Goal: Task Accomplishment & Management: Manage account settings

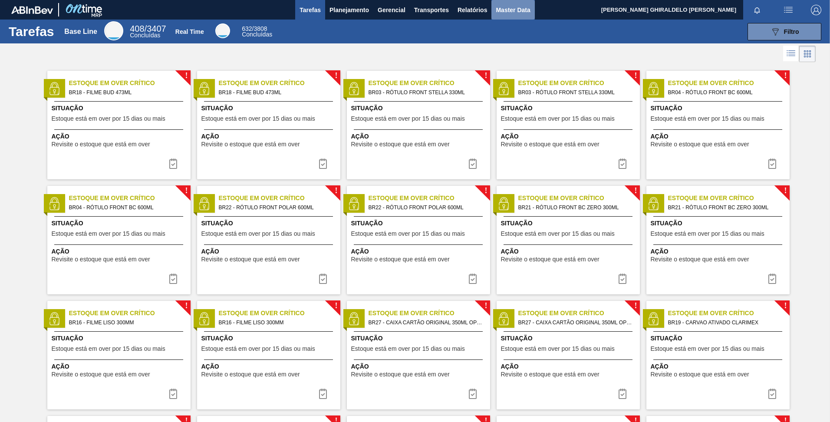
click at [501, 12] on span "Master Data" at bounding box center [513, 10] width 34 height 10
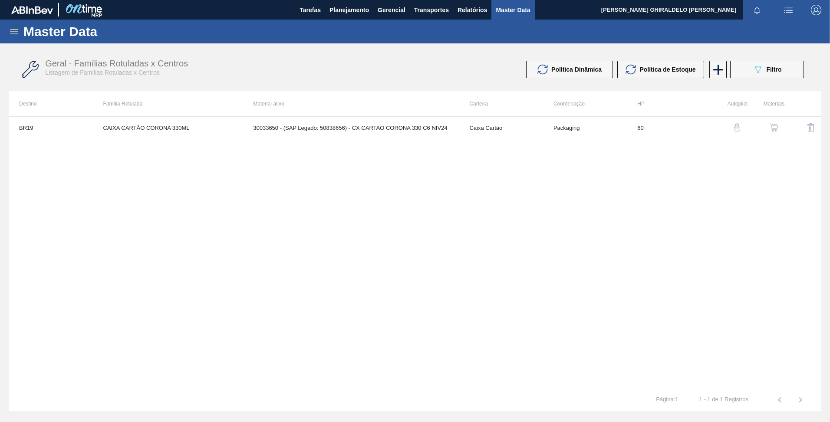
click at [16, 33] on icon at bounding box center [14, 31] width 10 height 10
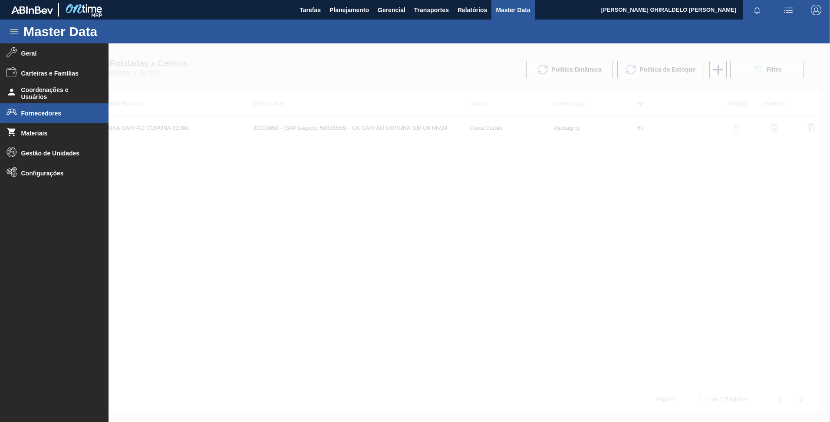
click at [47, 109] on li "Fornecedores" at bounding box center [54, 113] width 109 height 20
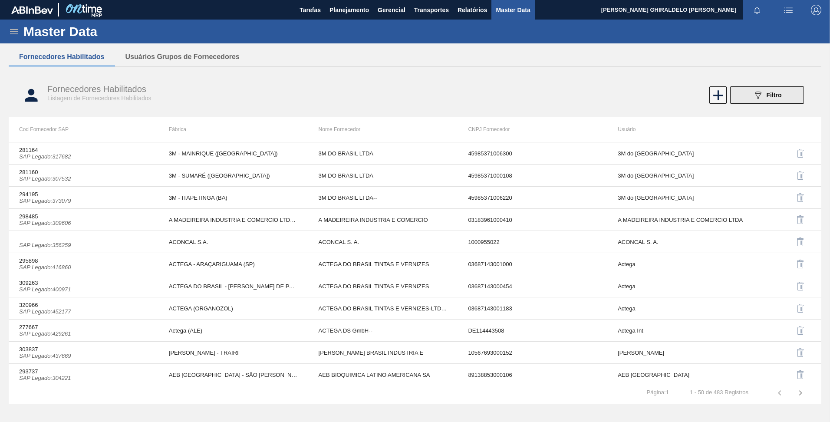
click at [765, 94] on div "089F7B8B-B2A5-4AFE-B5C0-19BA573D28AC Filtro" at bounding box center [767, 95] width 29 height 10
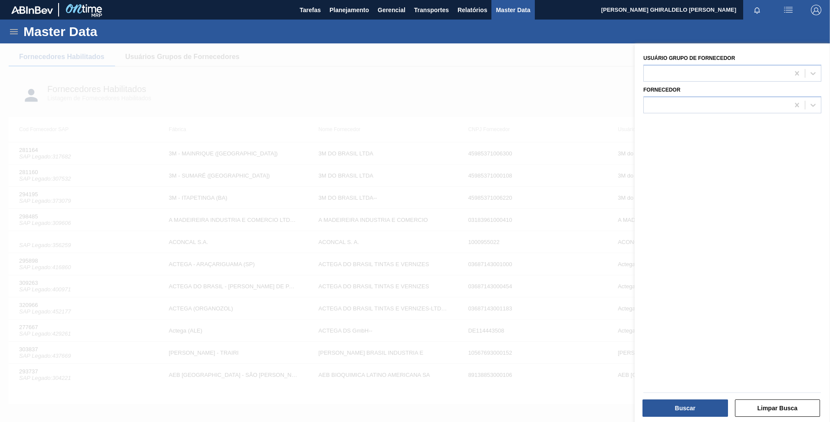
click at [482, 106] on div at bounding box center [415, 254] width 830 height 422
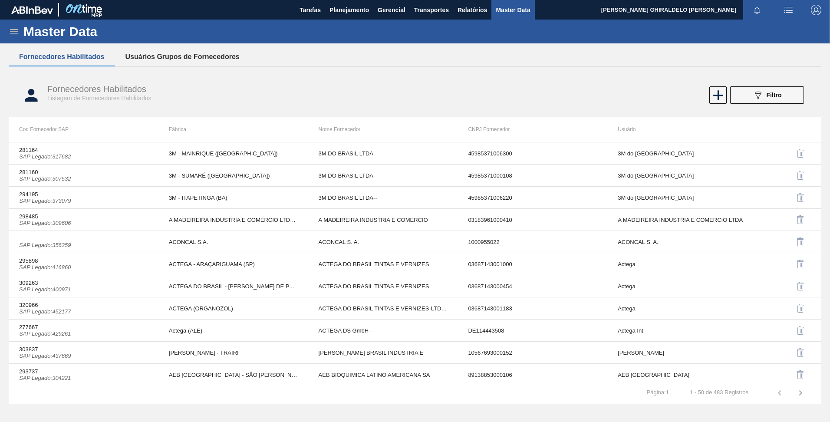
click at [212, 64] on button "Usuários Grupos de Fornecedores" at bounding box center [182, 57] width 135 height 18
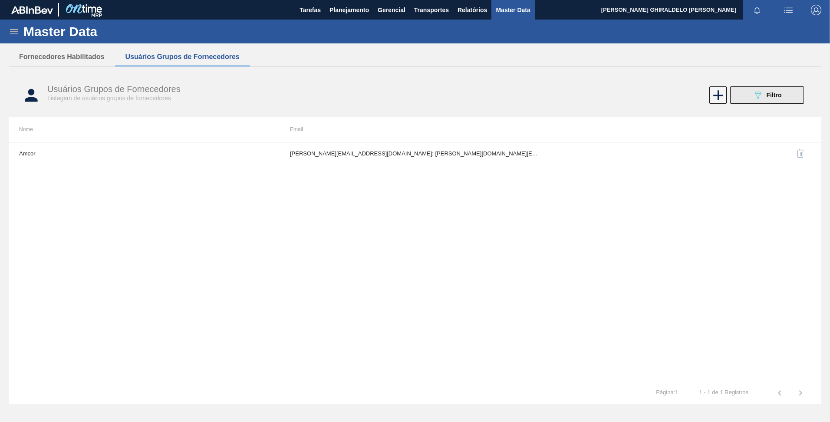
click at [775, 100] on button "089F7B8B-B2A5-4AFE-B5C0-19BA573D28AC Filtro" at bounding box center [767, 94] width 74 height 17
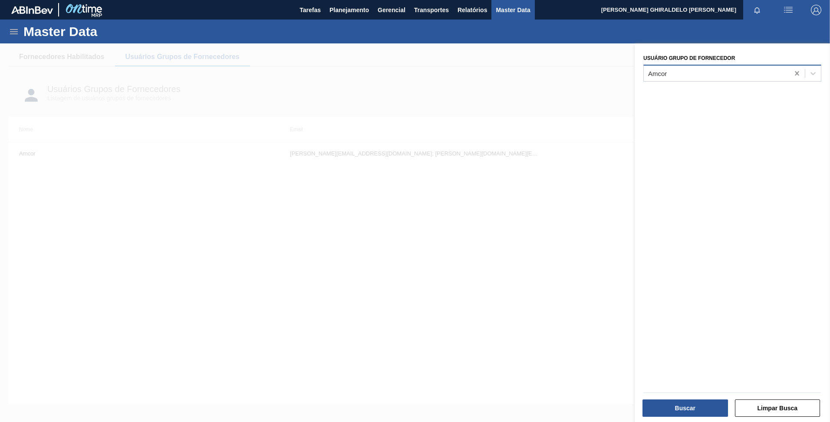
click at [800, 76] on div at bounding box center [797, 74] width 16 height 16
type Fornecedor "packse"
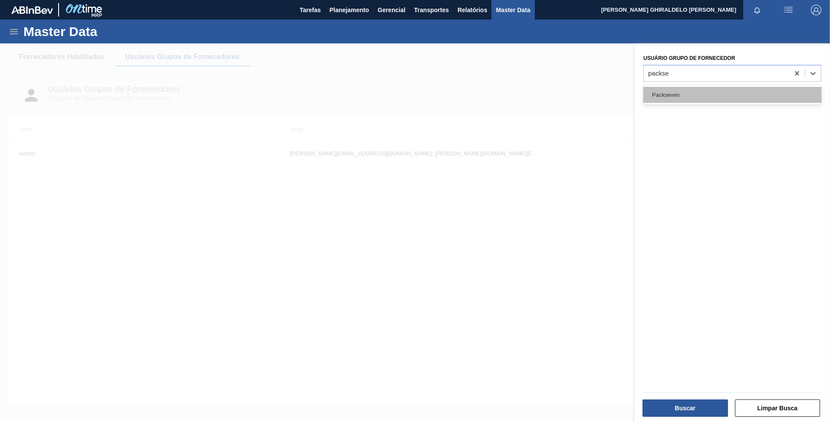
click at [711, 88] on div "Packseven" at bounding box center [732, 95] width 178 height 16
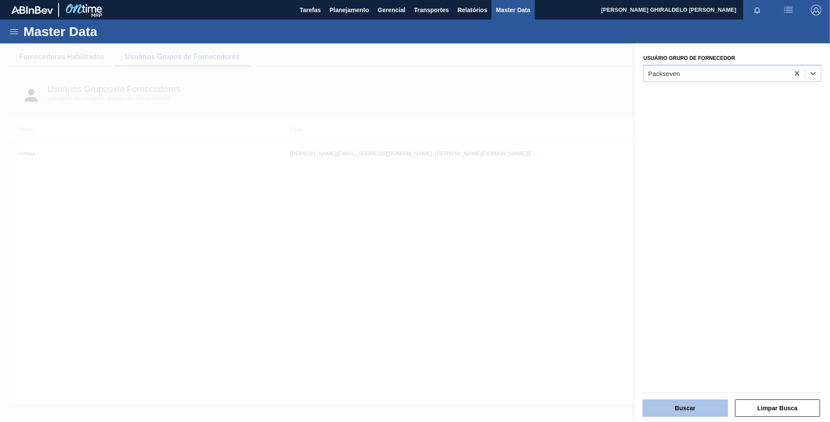
click at [674, 412] on button "Buscar" at bounding box center [686, 407] width 86 height 17
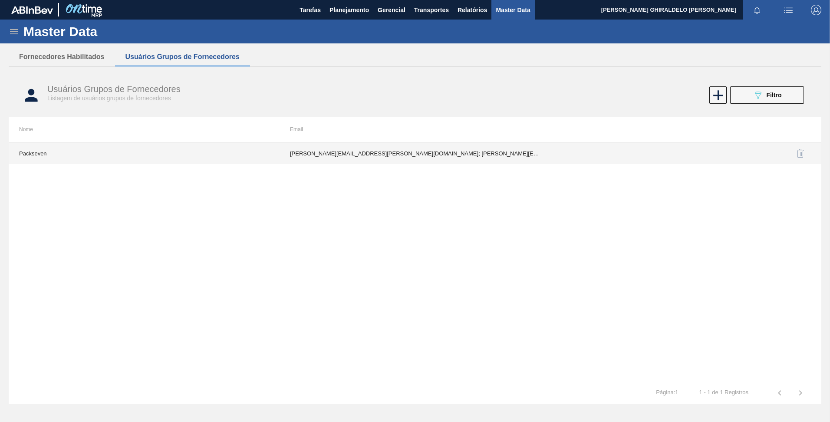
click at [327, 156] on td "Jaqueline.camara@packseven.com.br; Jessiara@packseven.com.br; breinner.gomes@pa…" at bounding box center [415, 153] width 271 height 22
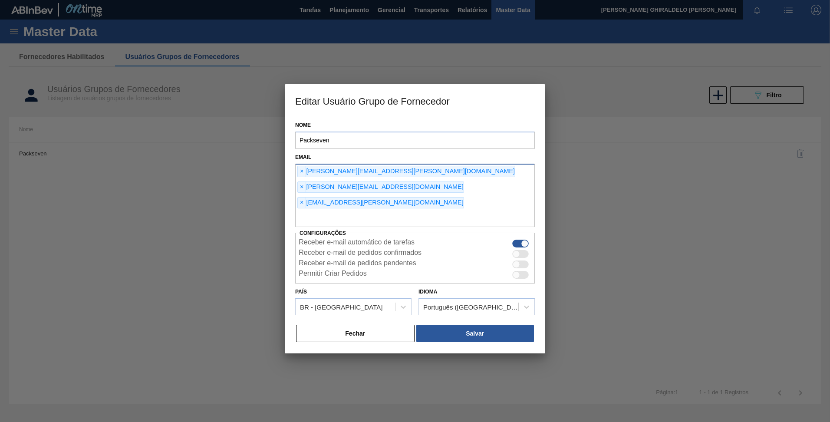
click at [314, 211] on input "text" at bounding box center [415, 219] width 240 height 16
click at [303, 198] on span "×" at bounding box center [302, 203] width 8 height 10
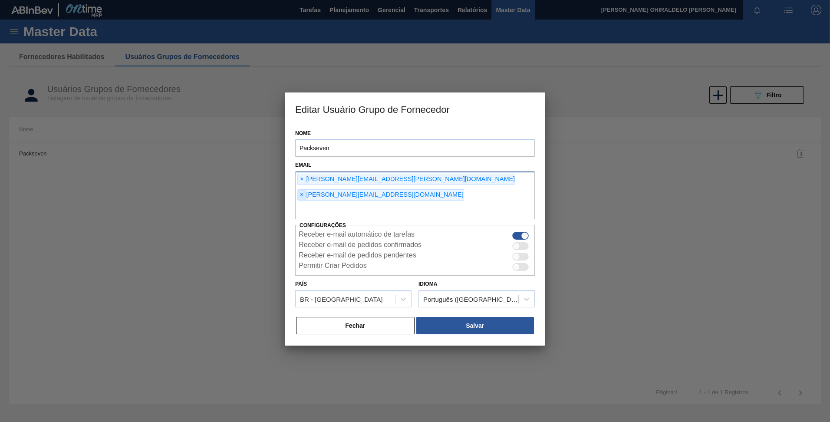
click at [306, 190] on span "×" at bounding box center [302, 195] width 8 height 10
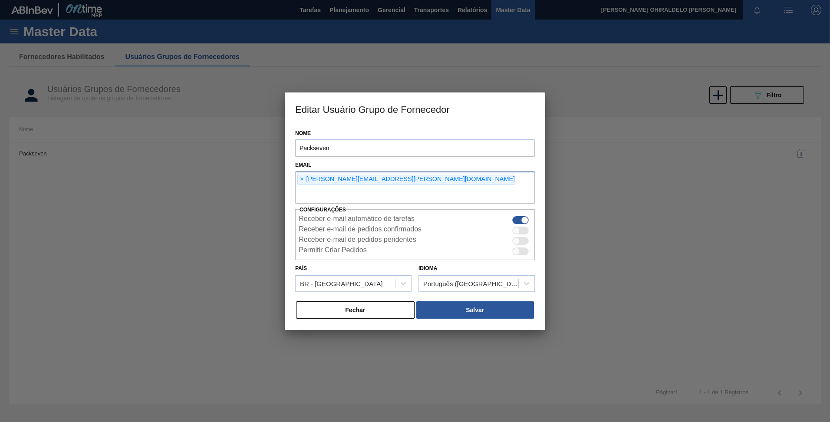
paste input "text"
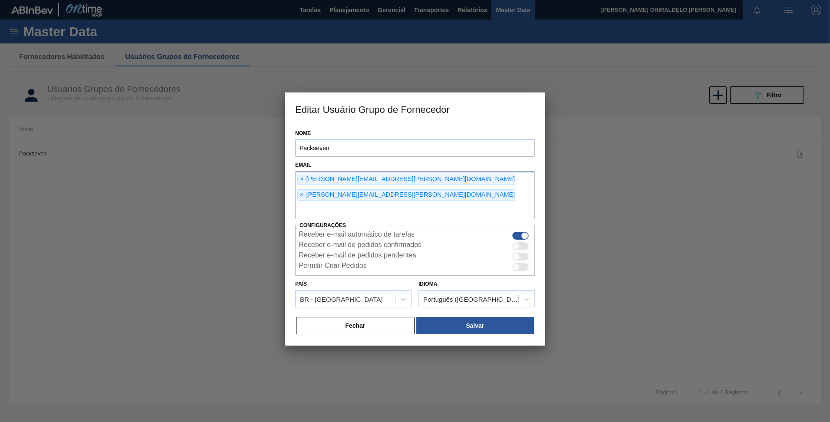
click at [345, 203] on input "text" at bounding box center [415, 211] width 240 height 16
paste input "julya.chininipackseven.com.br"
type input "julya.chininipackseven.com.br"
click at [301, 203] on input "julya.chininipackseven.com.br" at bounding box center [415, 211] width 240 height 16
click at [400, 203] on input "julya.chininipackseven.com.br" at bounding box center [415, 211] width 240 height 16
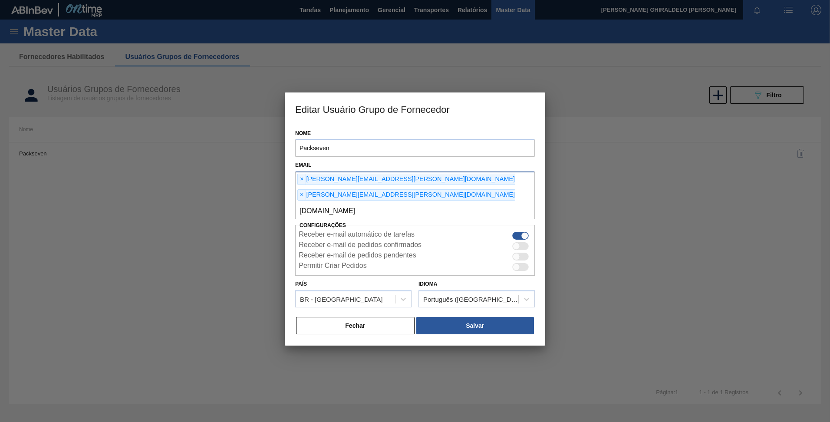
click at [298, 203] on input "julya.chininipackseven.com.br" at bounding box center [415, 211] width 240 height 16
drag, startPoint x: 403, startPoint y: 195, endPoint x: 293, endPoint y: 202, distance: 110.5
click at [293, 202] on div "Email × Jaqueline.camara@packseven.com.br × beatriz.pereira@packseven.com.br ju…" at bounding box center [415, 189] width 247 height 60
paste input "julya.chininipackseven.com.br"
type input "julya.chininipackseven.com.br"
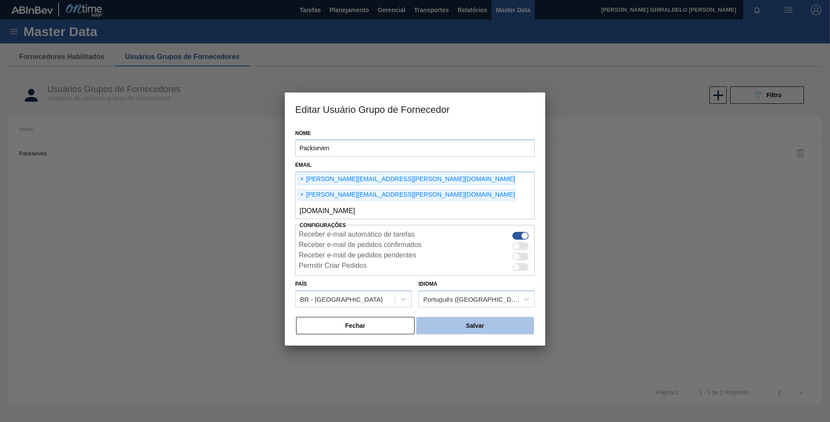
click at [477, 317] on button "Salvar" at bounding box center [475, 325] width 118 height 17
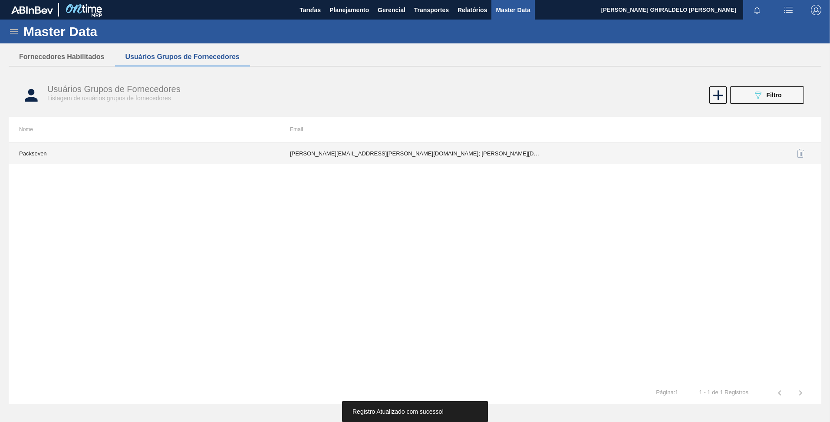
click at [371, 151] on td "Jaqueline.camara@packseven.com.br; beatriz.pereira@packseven.com.br" at bounding box center [415, 153] width 271 height 22
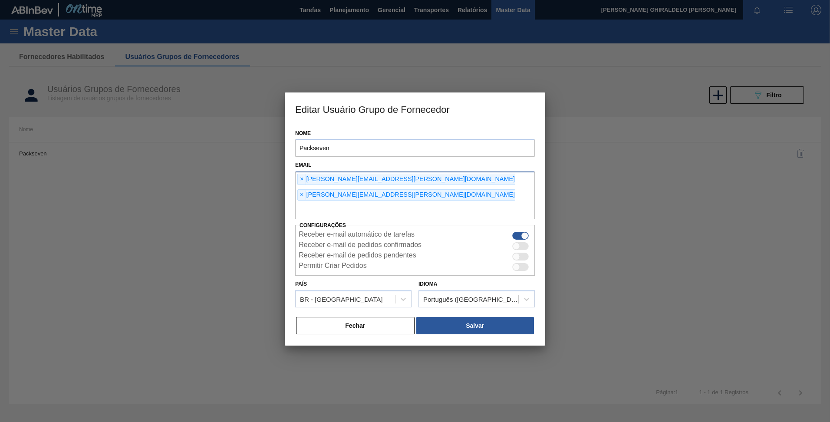
click at [363, 203] on input "text" at bounding box center [415, 211] width 240 height 16
paste input "julya.chininipackseven.com.br"
click at [316, 203] on input "julya.chininipackseven.com.br" at bounding box center [415, 211] width 240 height 16
click at [403, 203] on input "julya.chininipackseven.com.br" at bounding box center [415, 211] width 240 height 16
type input "julya.chininipackseven.com.br"
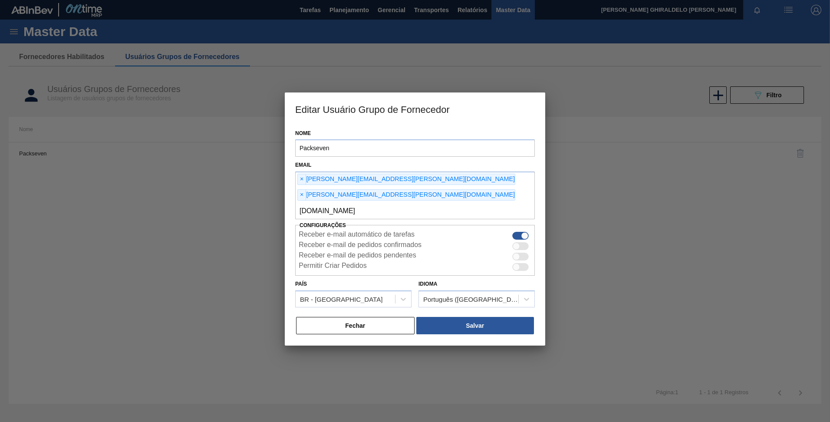
click at [73, 211] on div at bounding box center [415, 211] width 830 height 422
click at [356, 317] on button "Fechar" at bounding box center [355, 325] width 119 height 17
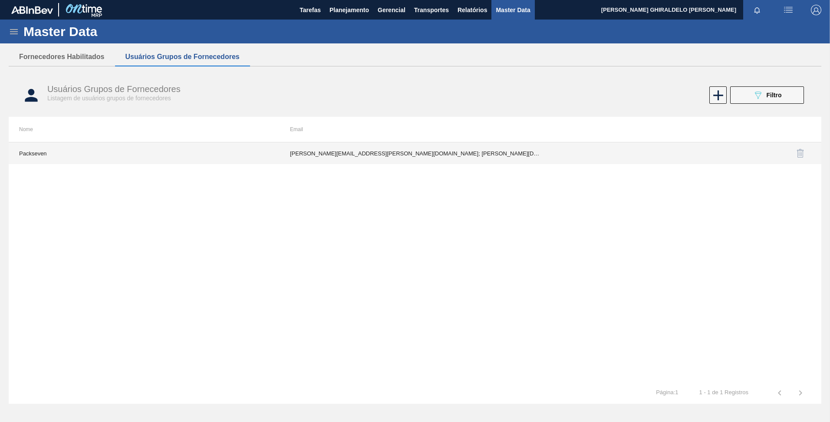
click at [382, 157] on td "Jaqueline.camara@packseven.com.br; beatriz.pereira@packseven.com.br" at bounding box center [415, 153] width 271 height 22
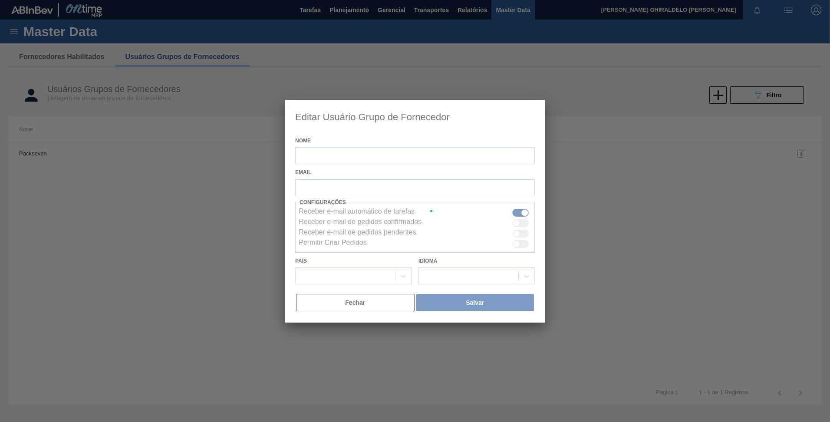
type input "Packseven"
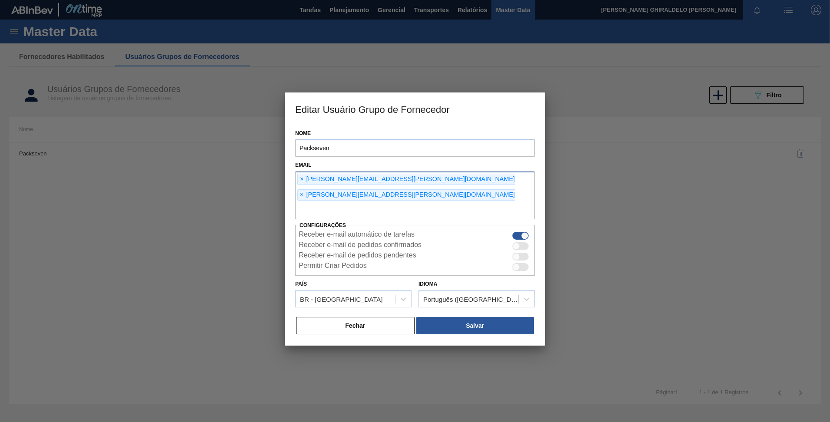
click at [349, 203] on input "text" at bounding box center [415, 211] width 240 height 16
paste input "julya.chininipackseven.com.br"
click at [336, 203] on input "julya.chininipackseven.com.br" at bounding box center [415, 211] width 240 height 16
type input "julya.chinini@packseven.com.br"
click at [409, 203] on input "julya.chinini@packseven.com.br" at bounding box center [415, 211] width 240 height 16
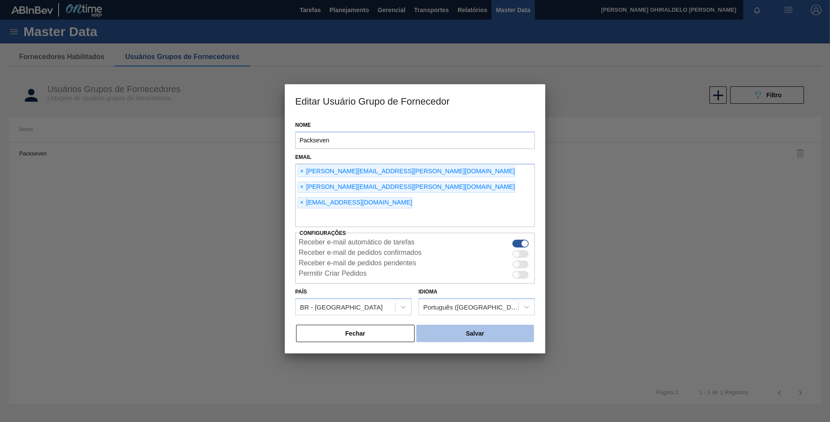
click at [449, 325] on button "Salvar" at bounding box center [475, 333] width 118 height 17
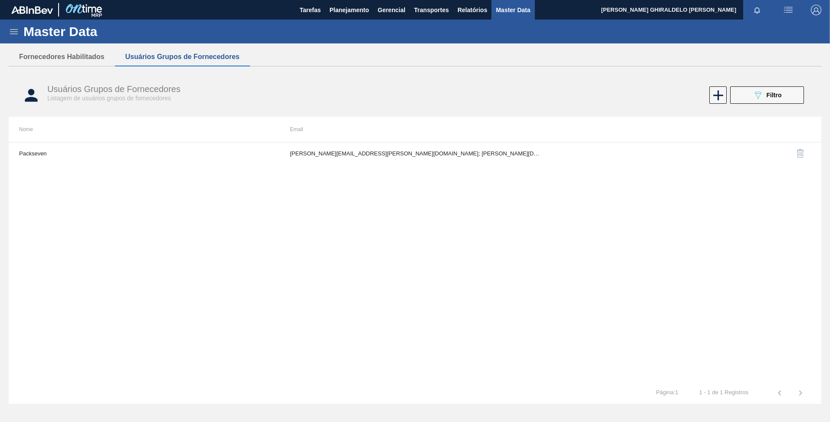
click at [288, 102] on div "Usuários Grupos de Fornecedores Listagem de usuários grupos de fornecedores" at bounding box center [239, 93] width 384 height 18
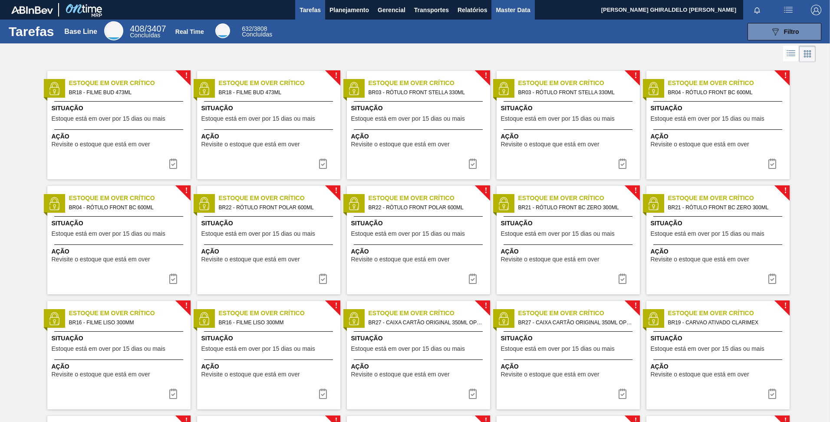
click at [521, 8] on span "Master Data" at bounding box center [513, 10] width 34 height 10
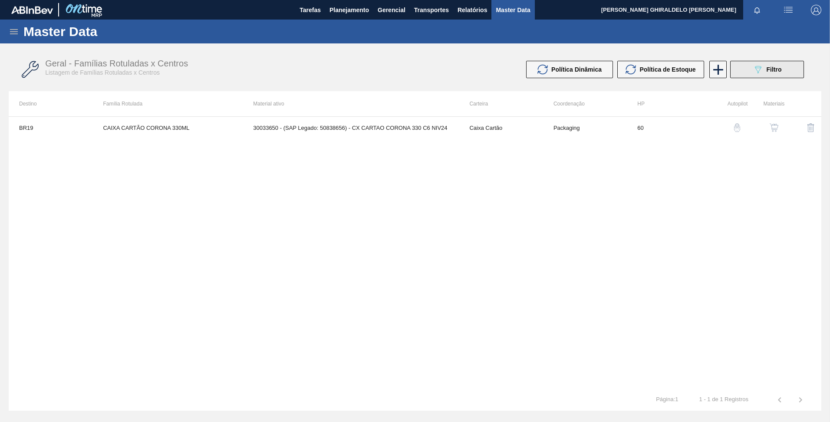
click at [750, 67] on button "089F7B8B-B2A5-4AFE-B5C0-19BA573D28AC Filtro" at bounding box center [767, 69] width 74 height 17
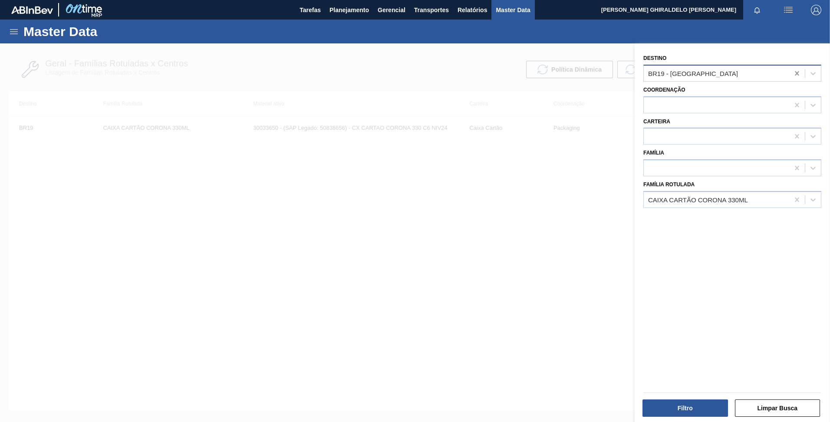
click at [793, 76] on icon at bounding box center [797, 73] width 9 height 9
click at [798, 199] on icon at bounding box center [797, 199] width 9 height 9
paste Rotulada "TAMPA DE ALUMÍNIO DOURADA BALL CDL"
type Rotulada "TAMPA DE ALUMÍNIO DOURADA BALL CDL"
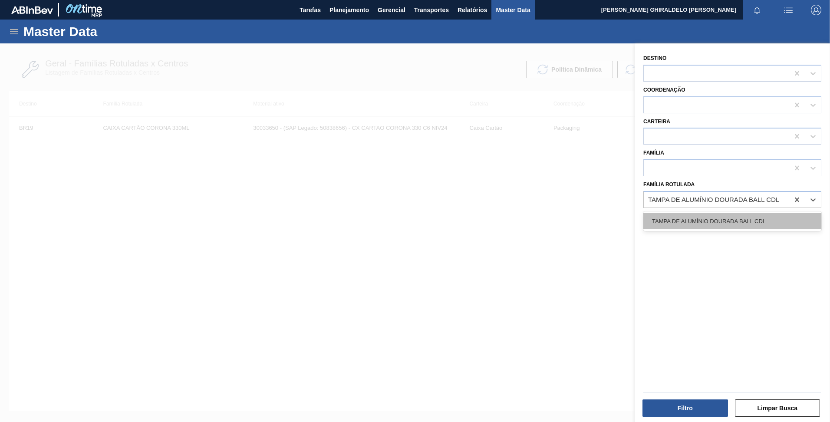
click at [723, 221] on div "TAMPA DE ALUMÍNIO DOURADA BALL CDL" at bounding box center [732, 221] width 178 height 16
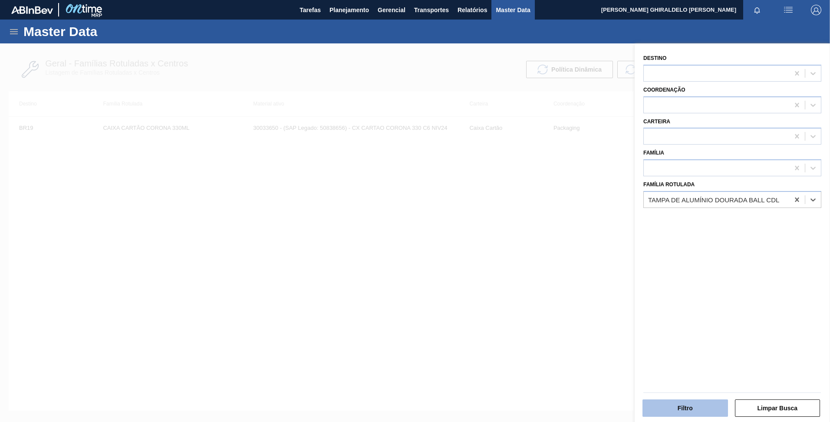
click at [680, 402] on button "Filtro" at bounding box center [686, 407] width 86 height 17
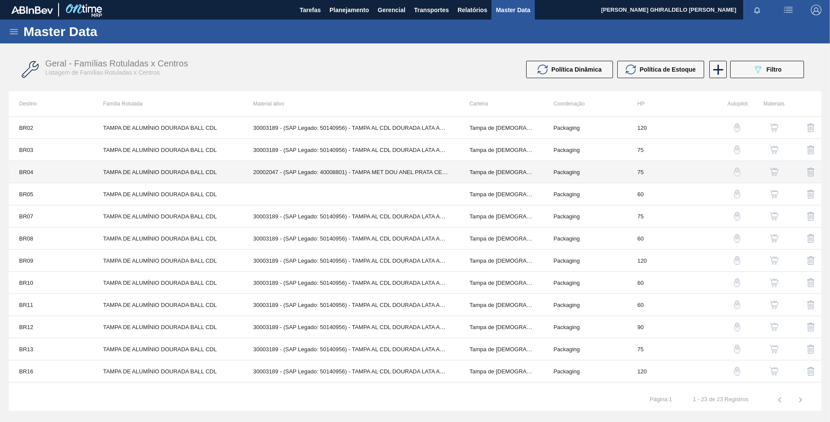
click at [394, 175] on td "20002047 - (SAP Legado: 40008801) - TAMPA MET DOU ANEL PRATA CERVEJA CX600" at bounding box center [351, 172] width 216 height 22
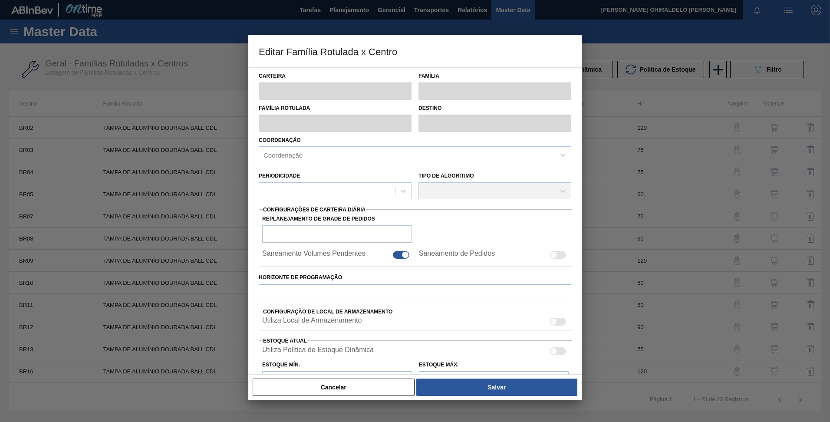
type input "Tampa de Lata"
type input "Tampa de Alumínio"
type input "TAMPA DE ALUMÍNIO DOURADA BALL CDL"
type input "BR04 - Camaçari"
type input "75"
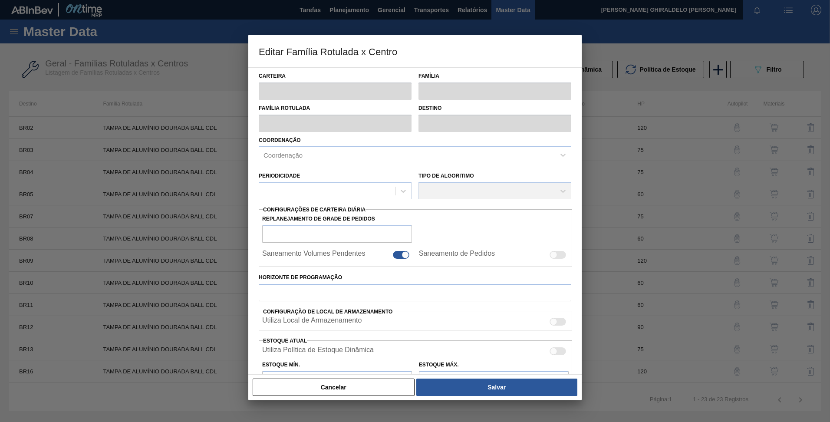
type input "0"
type input "100"
type input "0,000"
checkbox input "true"
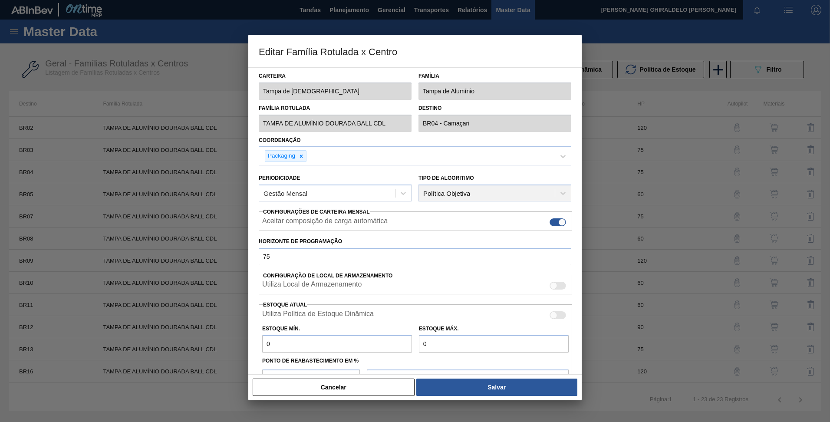
scroll to position [92, 0]
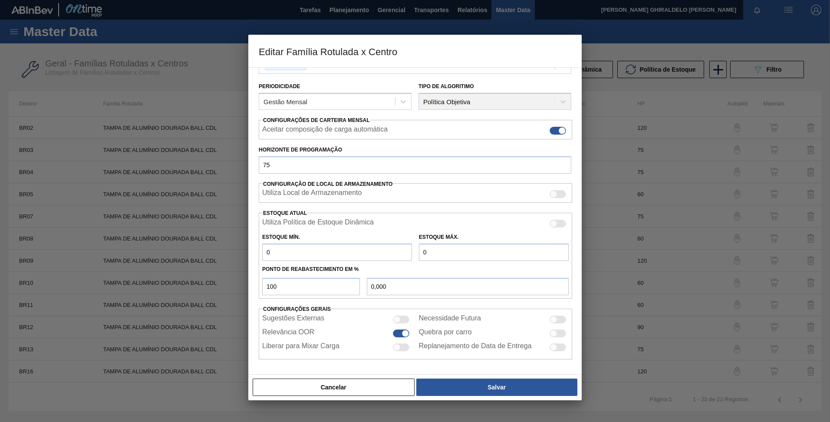
click at [299, 251] on input "0" at bounding box center [337, 252] width 150 height 17
paste input "3.725"
type input "3.725"
type input "3.725,000"
type input "3.725"
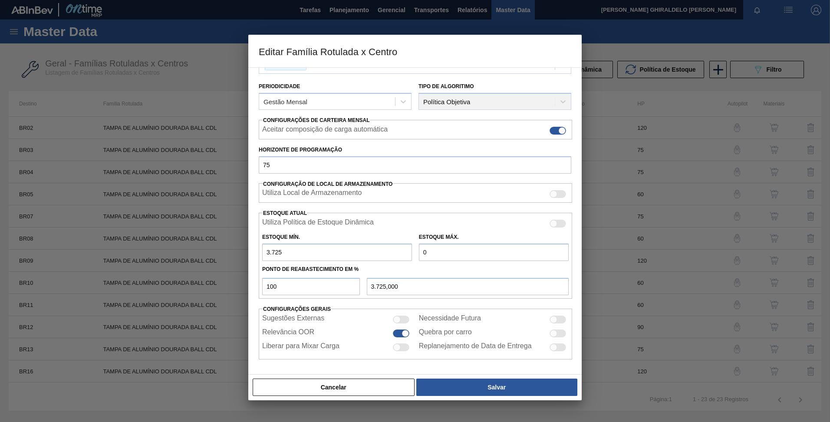
click at [459, 257] on input "0" at bounding box center [494, 252] width 150 height 17
paste input "11.176"
type input "11.176"
type input "11.176,000"
type input "11.176"
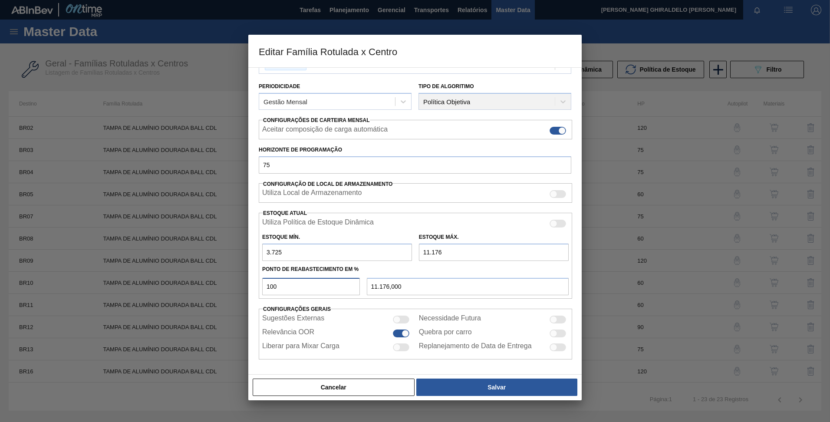
click at [281, 287] on input "100" at bounding box center [311, 286] width 98 height 17
type input "10"
type input "4.470,100"
type input "1"
type input "3.799,510"
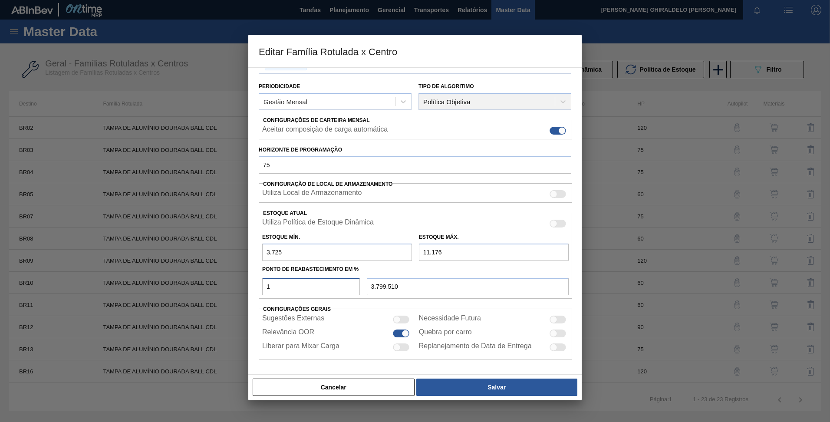
type input "3.725,000"
type input "7"
type input "4.246,570"
type input "70"
type input "8.940,700"
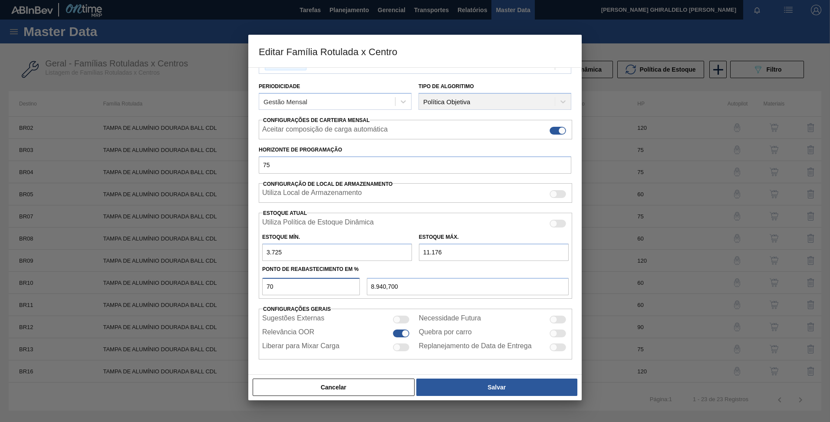
type input "700"
type input "55.882,000"
type input "70"
type input "8.940,700"
type input "7"
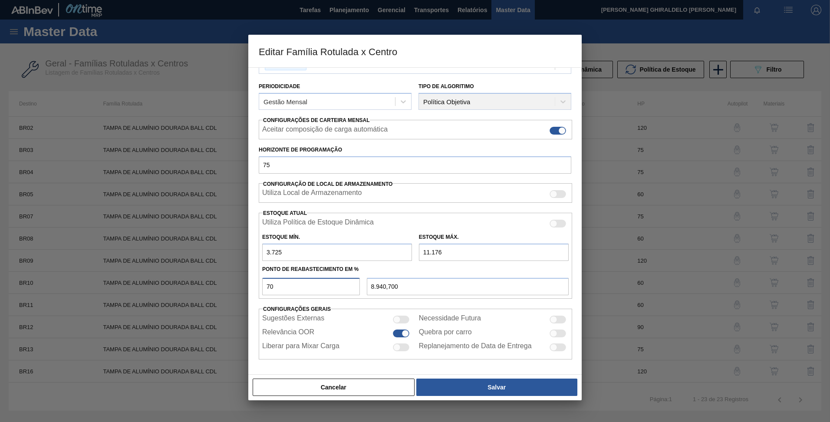
type input "4.246,570"
type input "3.725,000"
type input "5"
type input "4.097,550"
type input "3.725,000"
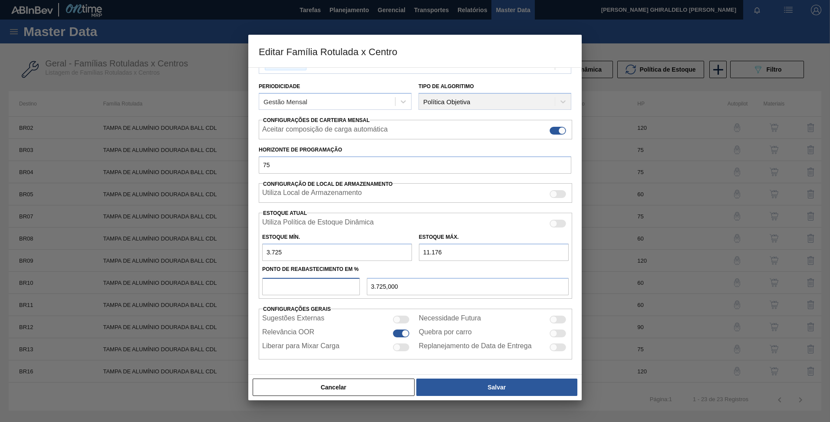
type input "6"
type input "4.172,060"
type input "60"
type input "8.195,600"
type input "6"
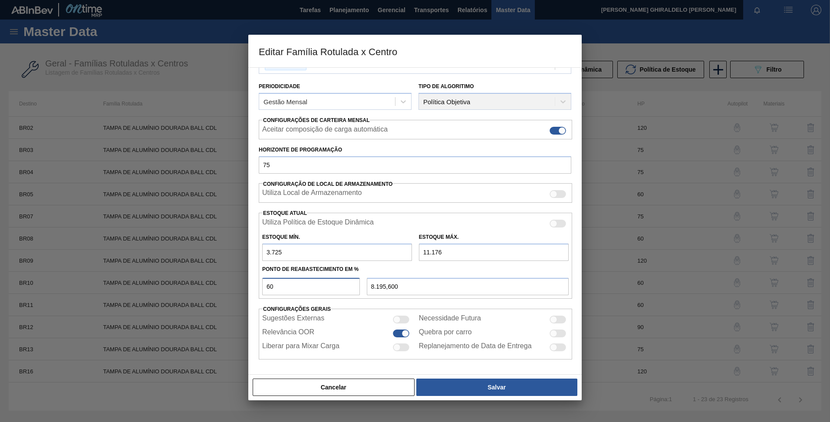
type input "4.172,060"
type input "3.725,000"
type input "5"
type input "4.097,550"
type input "59"
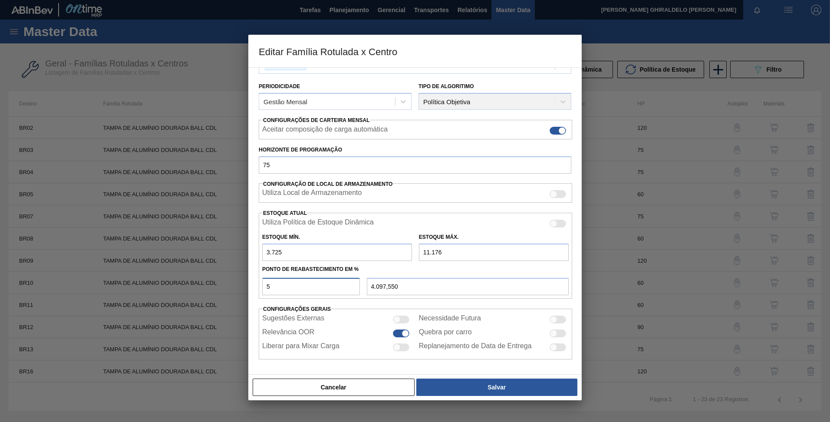
type input "8.121,090"
type input "5"
type input "4.097,550"
type input "50"
type input "7.450,500"
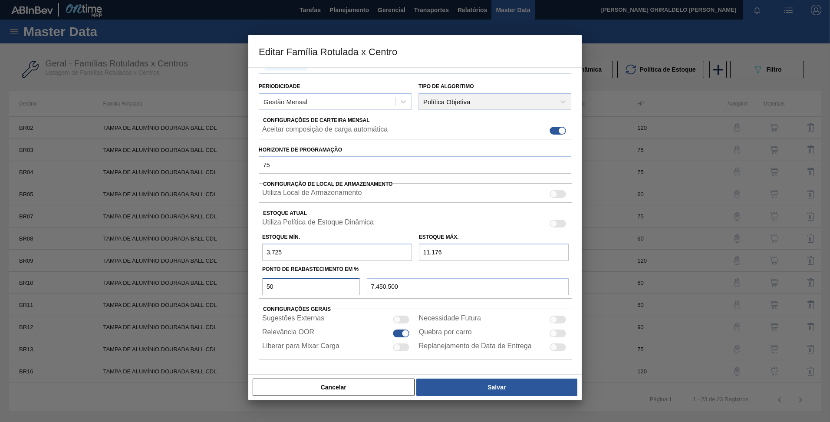
type input "50"
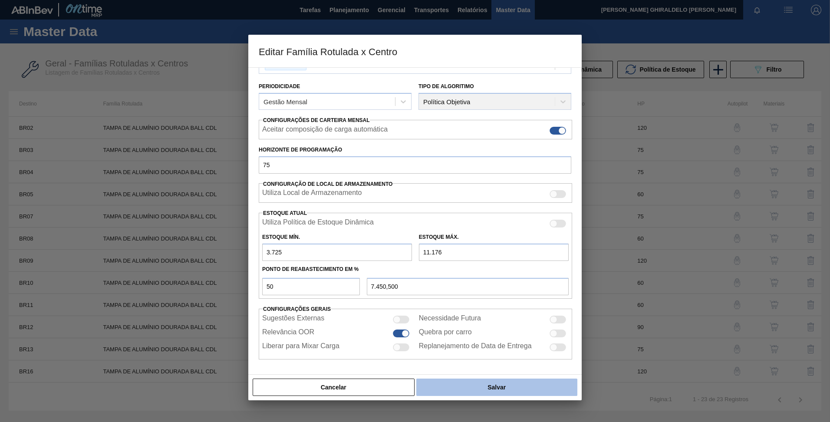
click at [465, 389] on button "Salvar" at bounding box center [496, 387] width 161 height 17
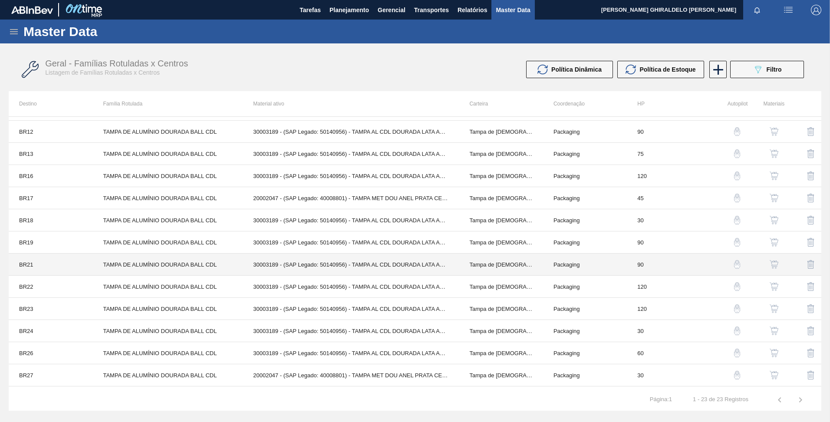
scroll to position [198, 0]
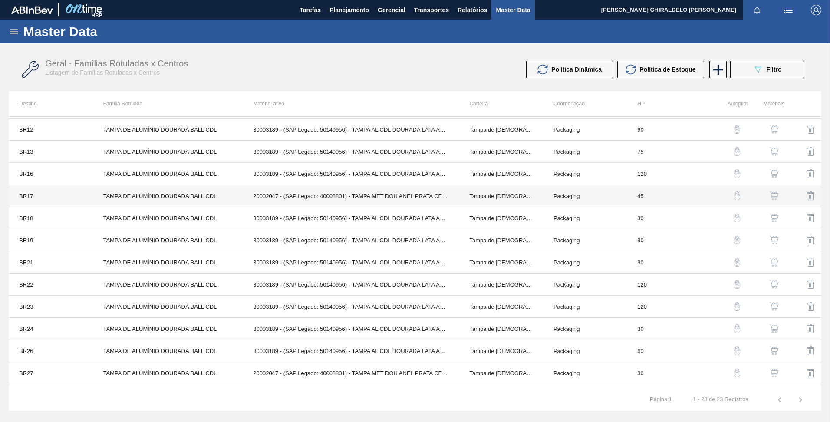
click at [289, 191] on td "20002047 - (SAP Legado: 40008801) - TAMPA MET DOU ANEL PRATA CERVEJA CX600" at bounding box center [351, 196] width 216 height 22
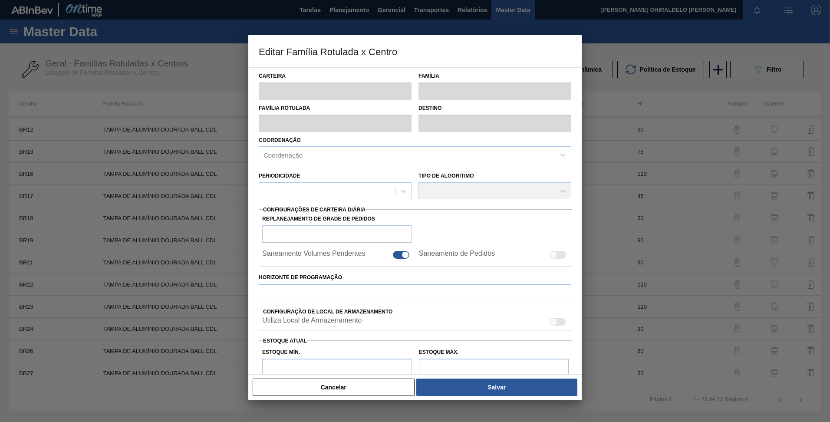
type input "Tampa de Lata"
type input "Tampa de Alumínio"
type input "TAMPA DE ALUMÍNIO DOURADA BALL CDL"
type input "BR17 - Juatuba"
type input "45"
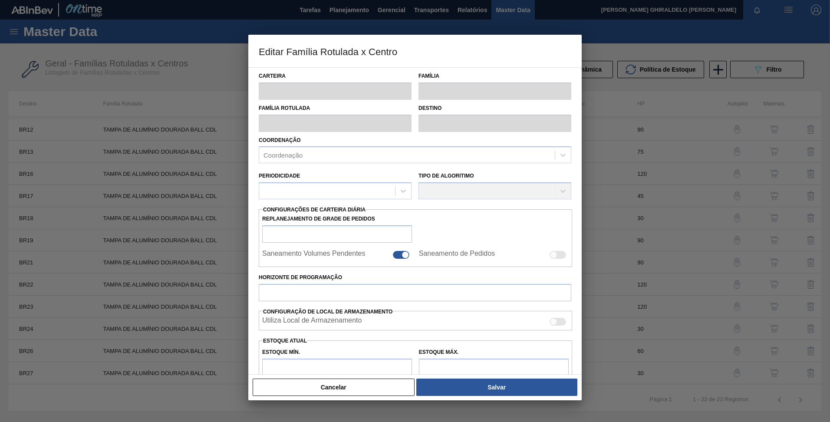
type input "0"
type input "100"
type input "0,000"
checkbox input "true"
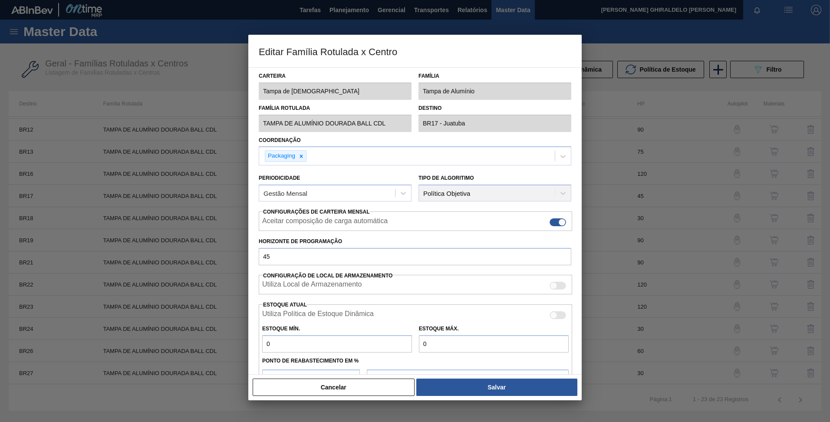
scroll to position [92, 0]
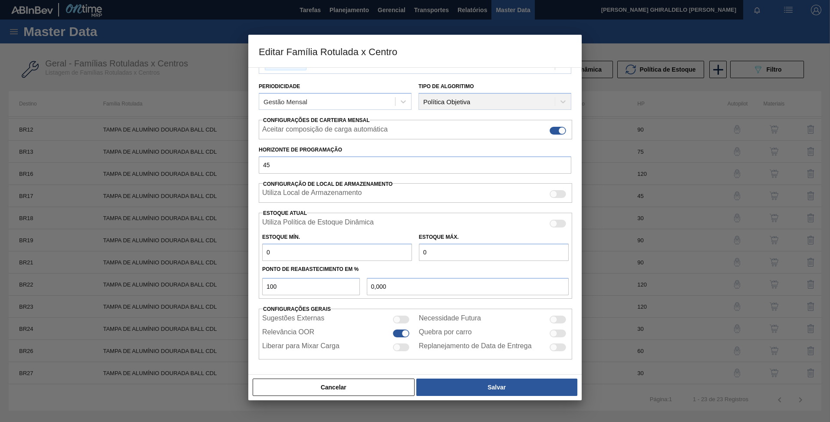
click at [296, 258] on input "0" at bounding box center [337, 252] width 150 height 17
paste input "9.196"
type input "9.196"
type input "9.196,000"
type input "9.196"
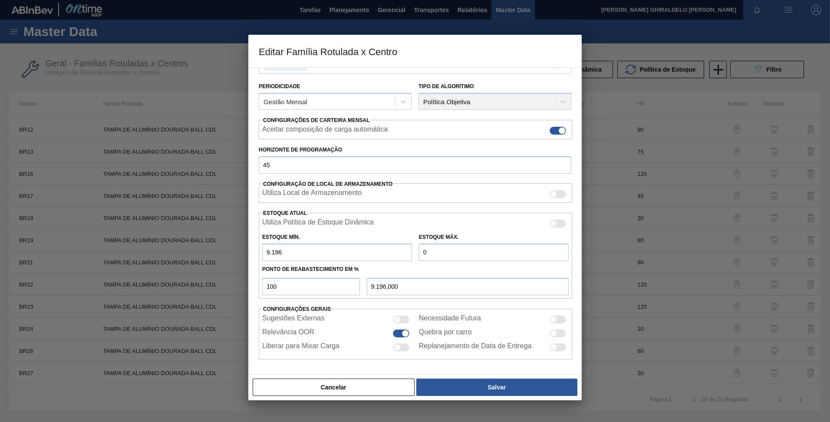
click at [446, 253] on input "0" at bounding box center [494, 252] width 150 height 17
paste input "27.588"
type input "27.588"
type input "27.588,000"
type input "27.588"
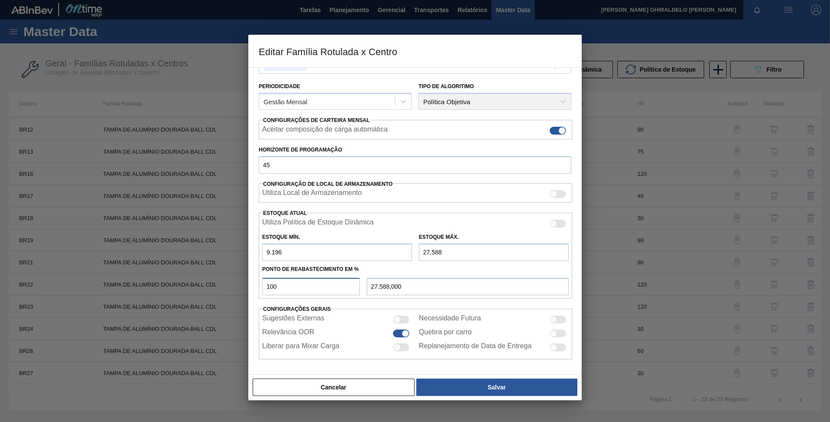
click at [291, 281] on input "100" at bounding box center [311, 286] width 98 height 17
type input "10"
type input "11.035,200"
type input "1"
type input "9.379,920"
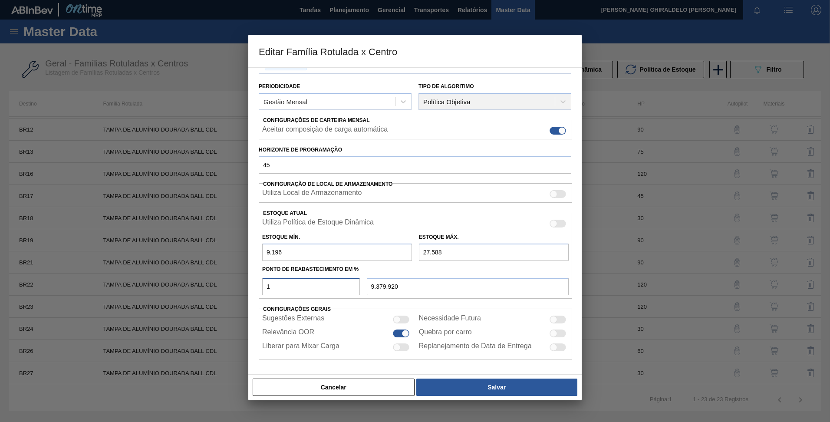
type input "9.196,000"
type input "5"
type input "10.115,600"
type input "50"
type input "18.392,000"
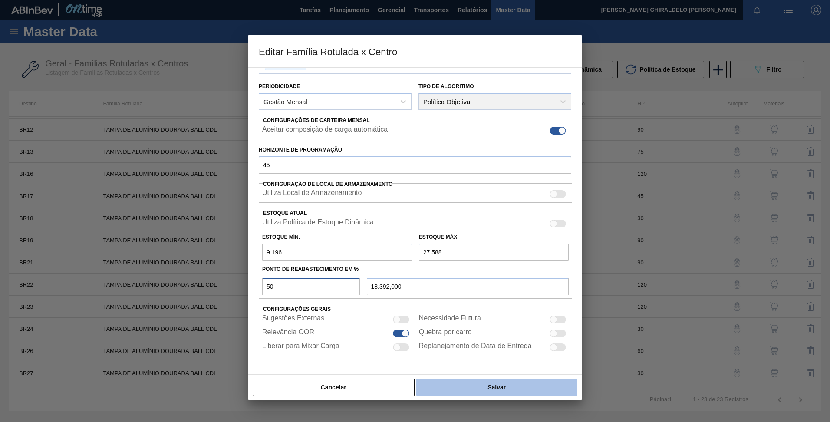
type input "50"
click at [501, 390] on button "Salvar" at bounding box center [496, 387] width 161 height 17
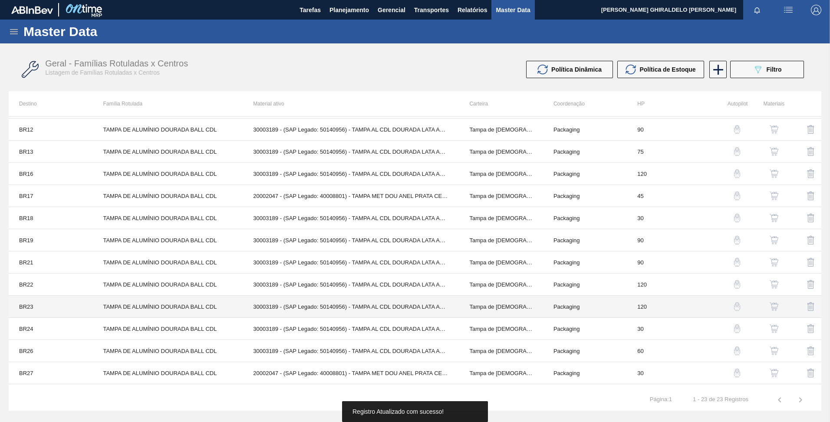
scroll to position [215, 0]
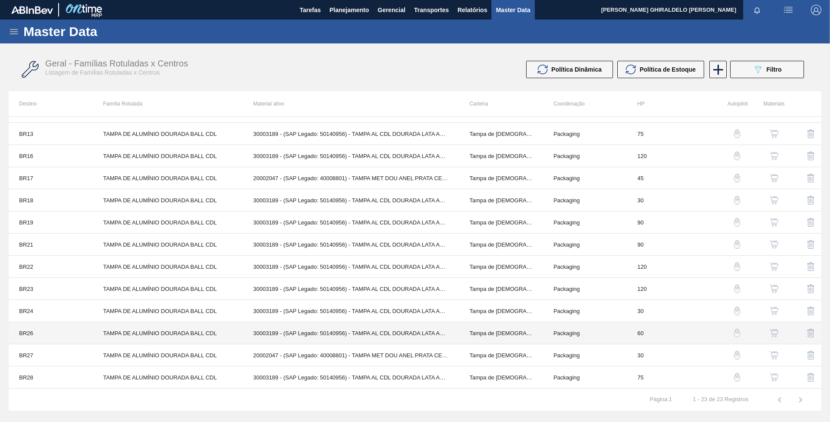
click at [199, 331] on td "TAMPA DE ALUMÍNIO DOURADA BALL CDL" at bounding box center [167, 333] width 150 height 22
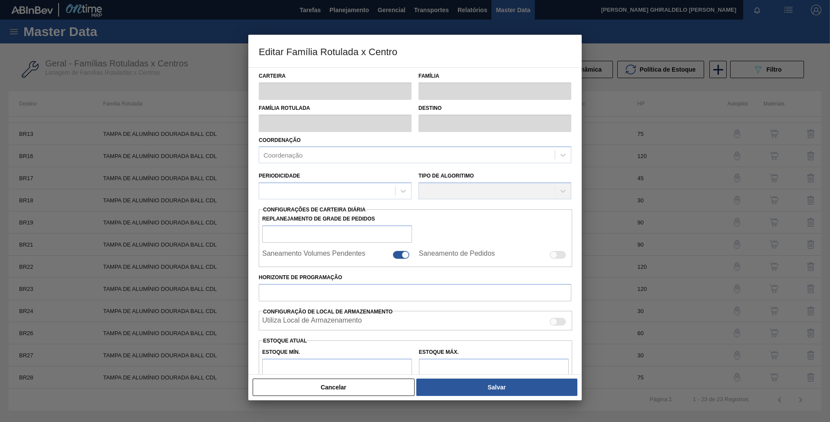
type input "Tampa de Lata"
type input "Tampa de Alumínio"
type input "TAMPA DE ALUMÍNIO DOURADA BALL CDL"
type input "BR26 - Uberlândia"
type input "60"
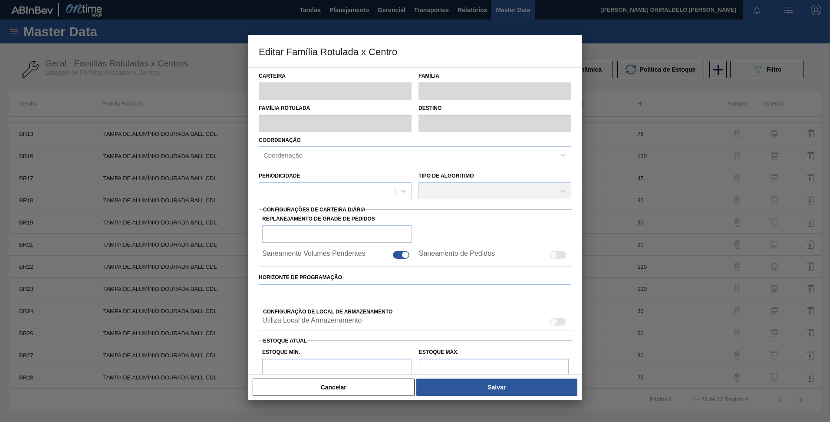
type input "5.676,471"
type input "17.407,843"
type input "80"
type input "14.947,774"
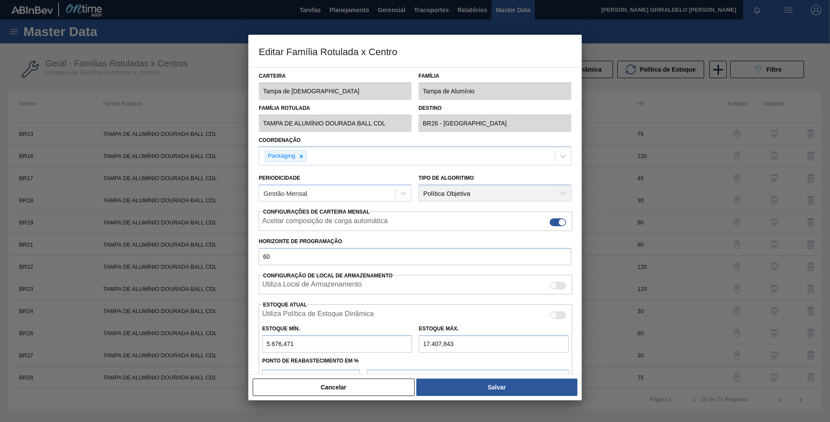
scroll to position [92, 0]
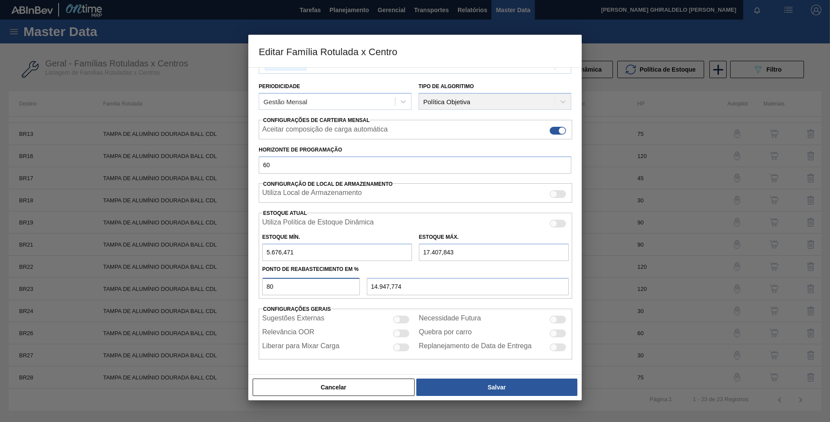
click at [288, 287] on input "80" at bounding box center [311, 286] width 98 height 17
type input "8"
type input "6.614,981"
type input "85"
type input "15.648,137"
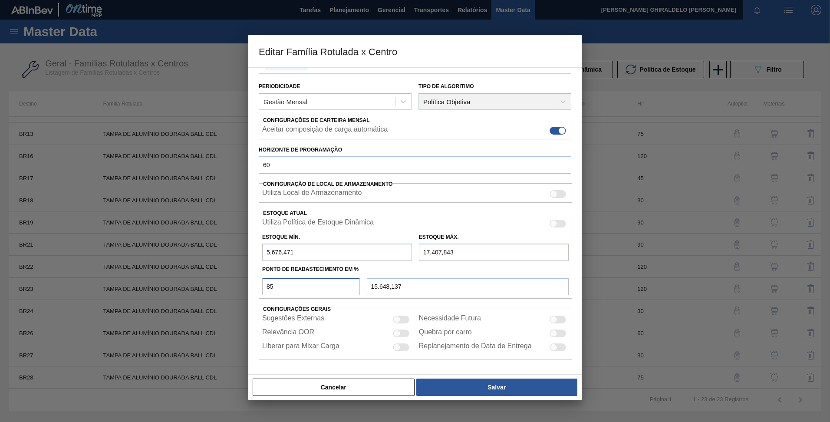
type input "8"
type input "6.614,981"
type input "5.676,471"
type input "6"
type input "6.380,353"
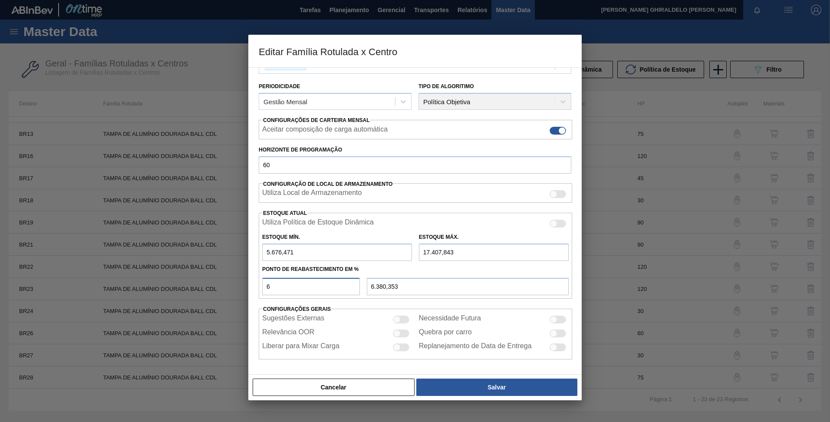
type input "60"
type input "12.715,294"
type input "6"
type input "6.380,353"
type input "5.676,471"
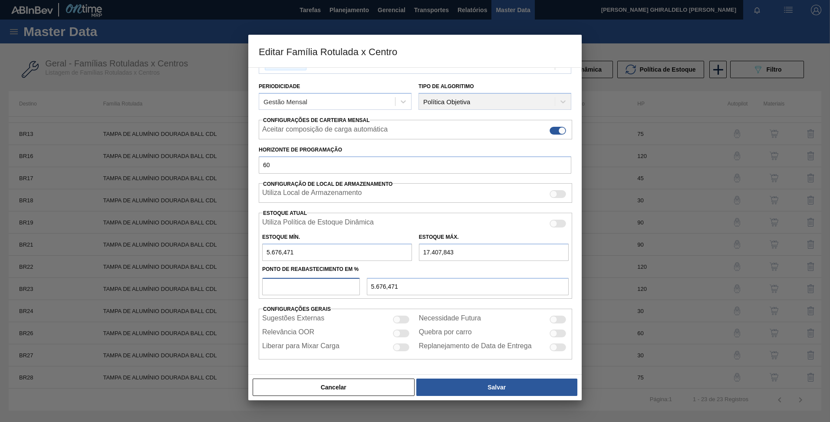
type input "7"
type input "6.497,667"
type input "70"
type input "13.888,431"
type input "70"
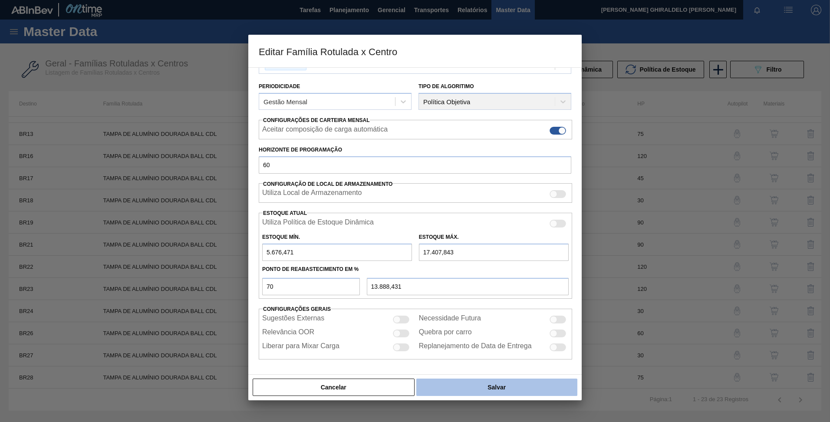
click at [468, 386] on button "Salvar" at bounding box center [496, 387] width 161 height 17
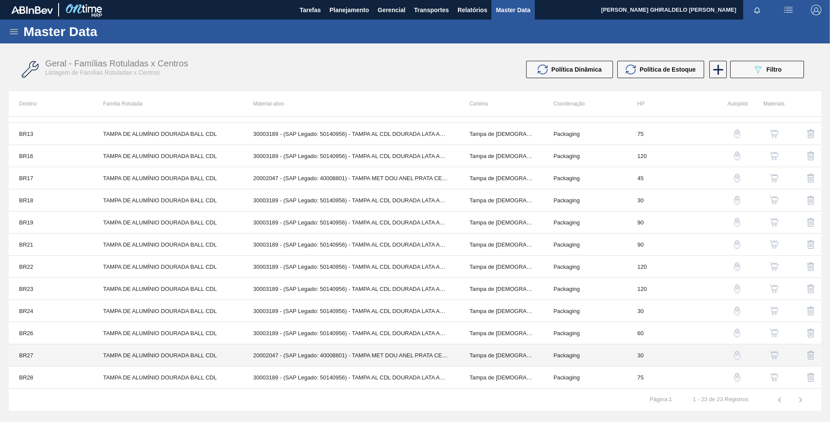
click at [199, 356] on td "TAMPA DE ALUMÍNIO DOURADA BALL CDL" at bounding box center [167, 355] width 150 height 22
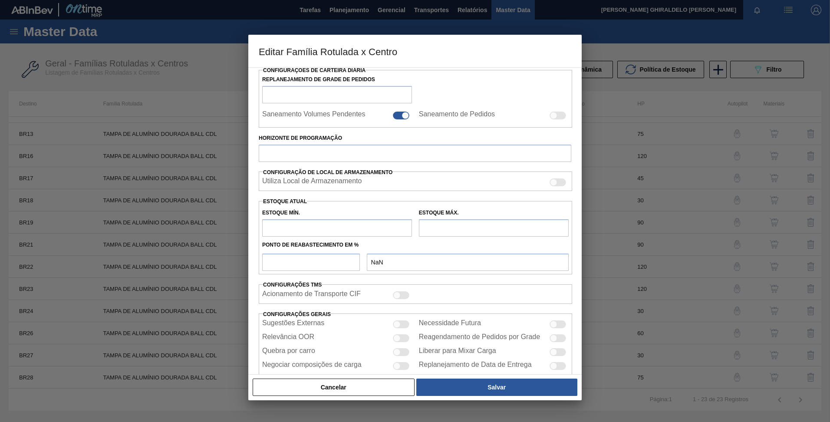
scroll to position [158, 0]
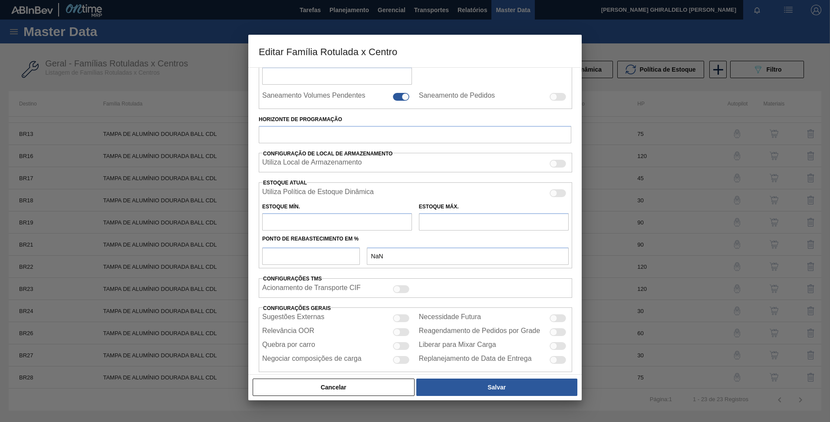
type input "Tampa de Lata"
type input "Tampa de Alumínio"
type input "TAMPA DE ALUMÍNIO DOURADA BALL CDL"
type input "BR27 - Nova Minas"
type input "30"
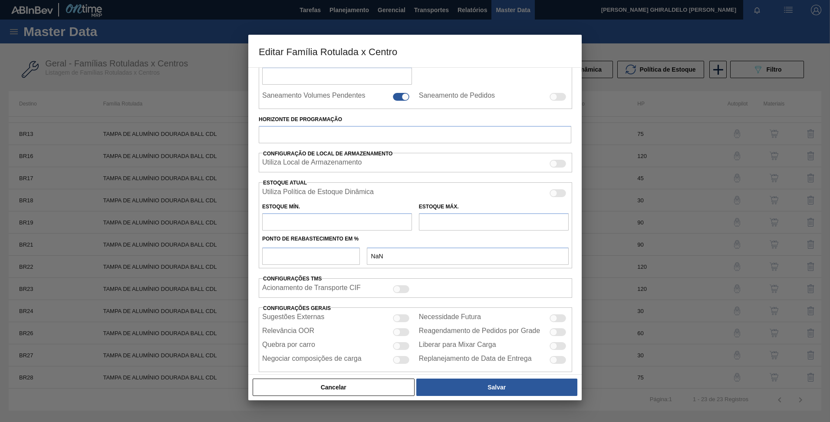
type input "0"
type input "100"
type input "0,000"
checkbox input "true"
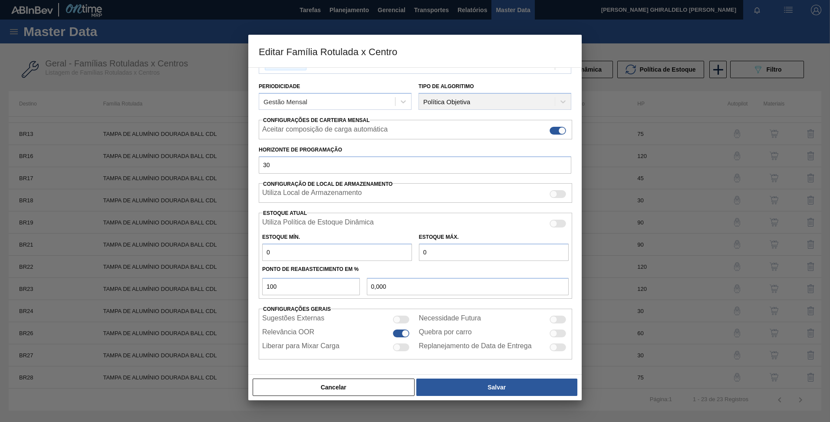
scroll to position [92, 0]
click at [307, 249] on input "0" at bounding box center [337, 252] width 150 height 17
paste input "18.088"
type input "18.088"
type input "18.088,000"
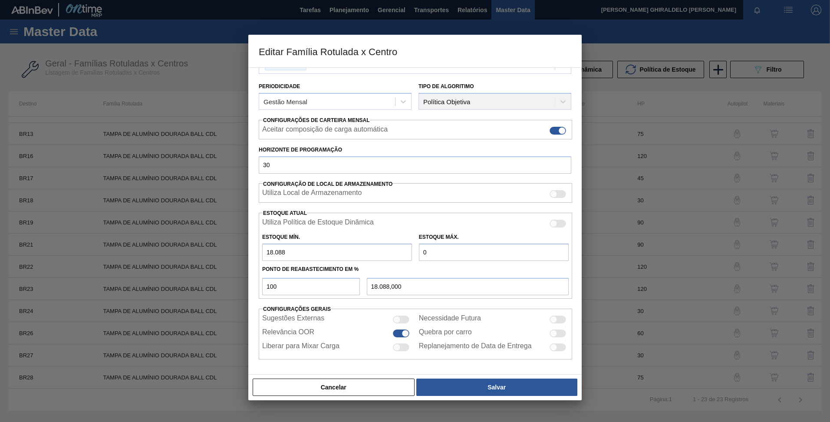
type input "18.088"
click at [458, 254] on input "0" at bounding box center [494, 252] width 150 height 17
paste input "54.265"
type input "54.265"
type input "54.265,000"
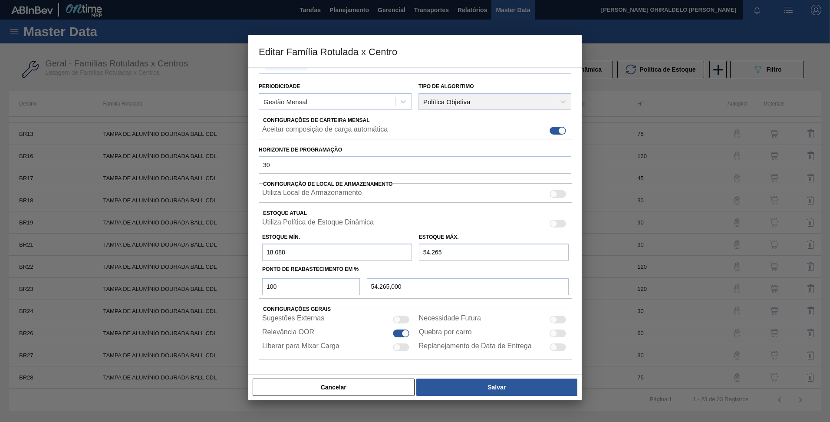
type input "54.265"
click at [280, 285] on input "100" at bounding box center [311, 286] width 98 height 17
type input "10"
type input "21.705,700"
type input "1"
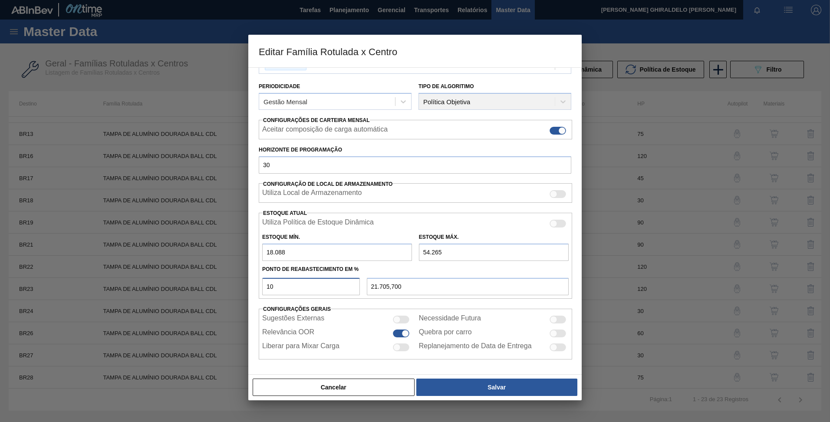
type input "18.449,770"
type input "18.088,000"
type input "6"
type input "20.258,620"
type input "60"
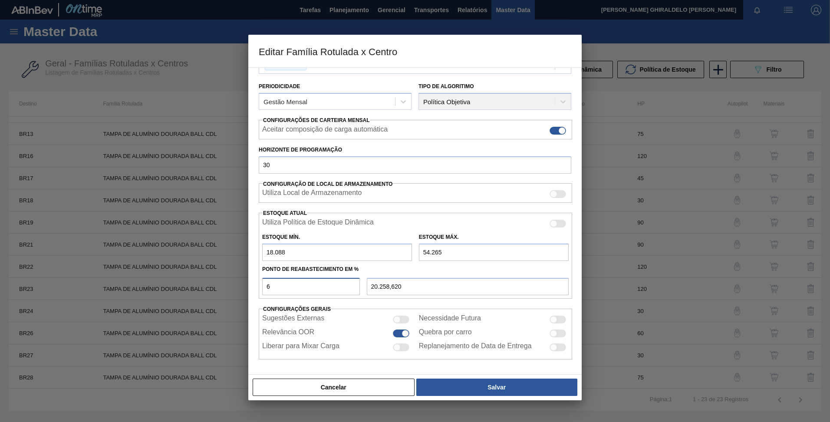
type input "39.794,200"
type input "6"
type input "20.258,620"
type input "18.088,000"
type input "5"
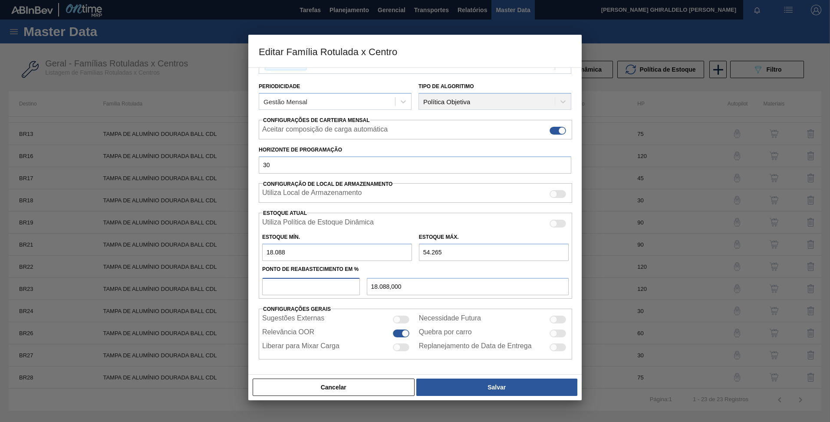
type input "19.896,850"
type input "55"
type input "37.985,350"
type input "5"
type input "19.896,850"
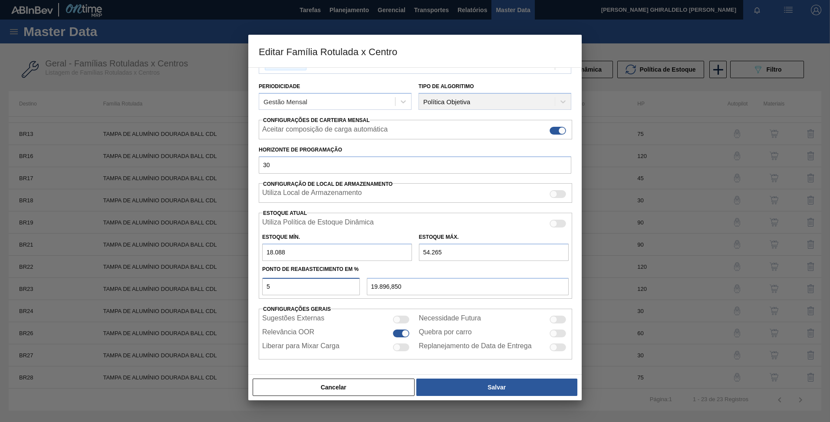
type input "50"
type input "36.176,500"
type input "50"
click at [377, 278] on input "36.176,500" at bounding box center [468, 286] width 202 height 17
click at [373, 271] on div "Ponto de Reabastecimento em %" at bounding box center [415, 269] width 313 height 13
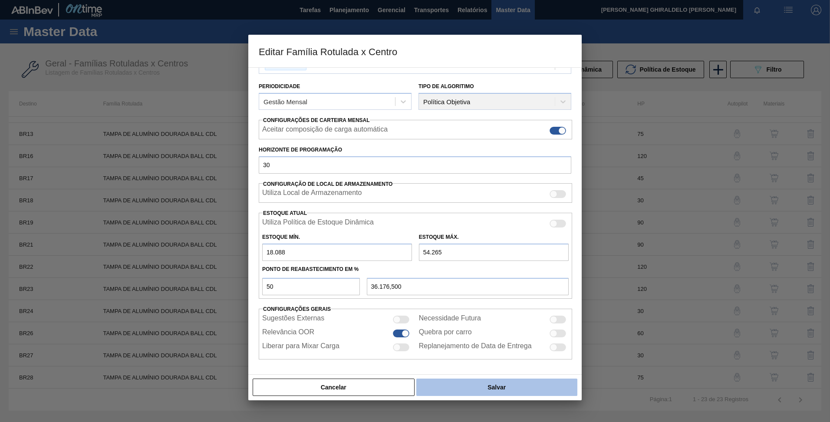
click at [484, 390] on button "Salvar" at bounding box center [496, 387] width 161 height 17
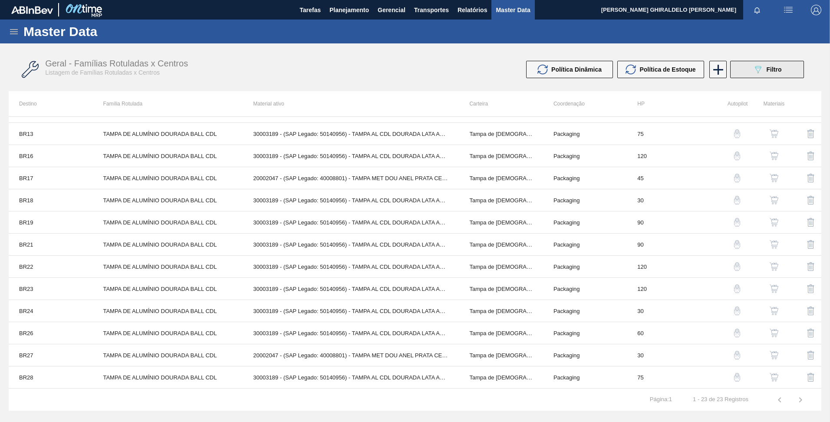
click at [753, 69] on icon "089F7B8B-B2A5-4AFE-B5C0-19BA573D28AC" at bounding box center [758, 69] width 10 height 10
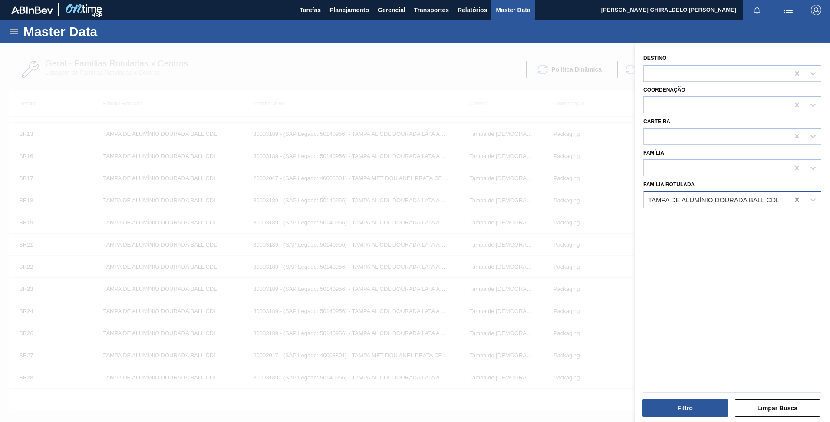
click at [801, 196] on div at bounding box center [797, 200] width 16 height 16
paste Rotulada "TAMPA DE ALUMÍNIO DOURADA TAB DOURADO"
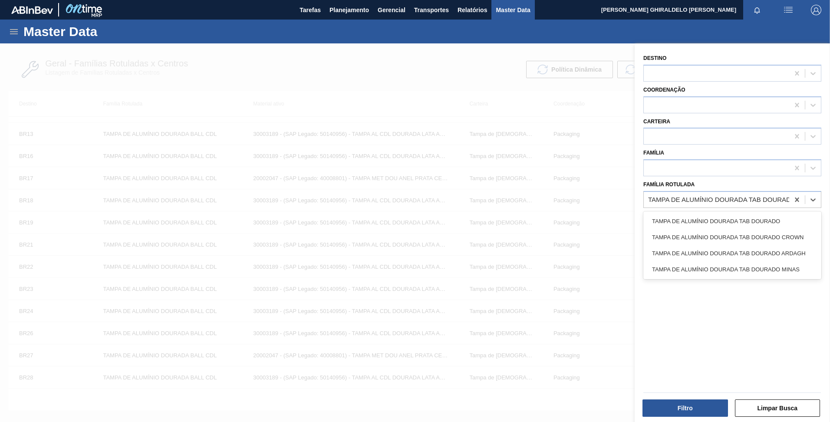
scroll to position [0, 8]
type Rotulada "TAMPA DE ALUMÍNIO DOURADA TAB DOURADO"
click at [671, 404] on button "Filtro" at bounding box center [686, 407] width 86 height 17
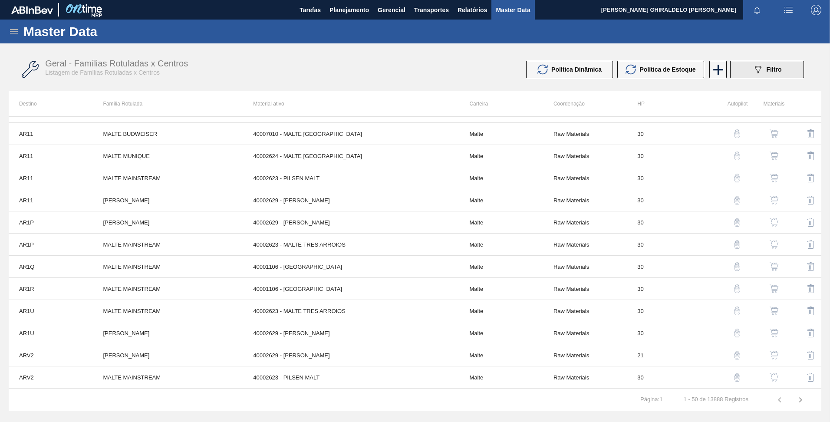
click at [769, 73] on div "089F7B8B-B2A5-4AFE-B5C0-19BA573D28AC Filtro" at bounding box center [767, 69] width 29 height 10
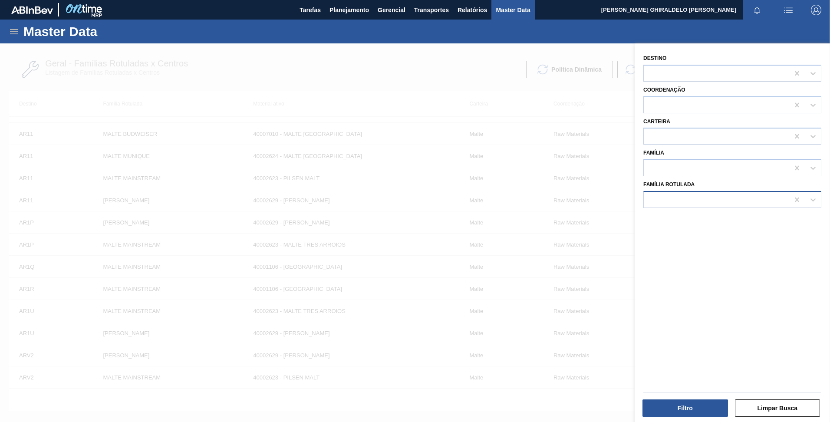
click at [740, 199] on div at bounding box center [716, 199] width 145 height 13
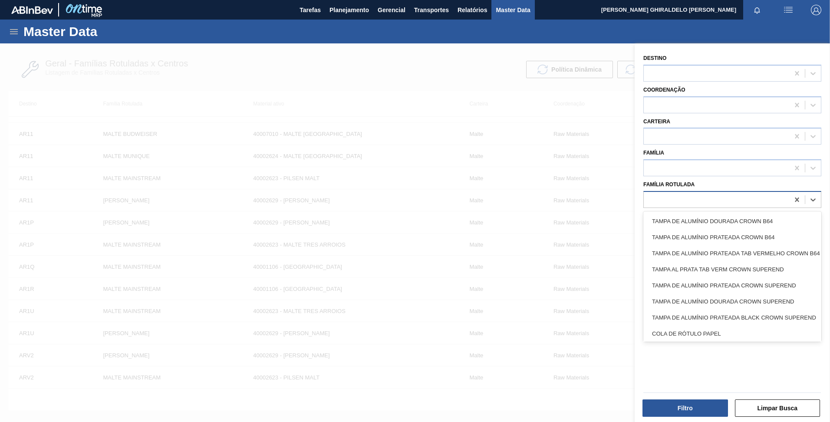
paste Rotulada "TAMPA DE ALUMÍNIO DOURADA TAB DOURADO"
type Rotulada "TAMPA DE ALUMÍNIO DOURADA TAB DOURADO"
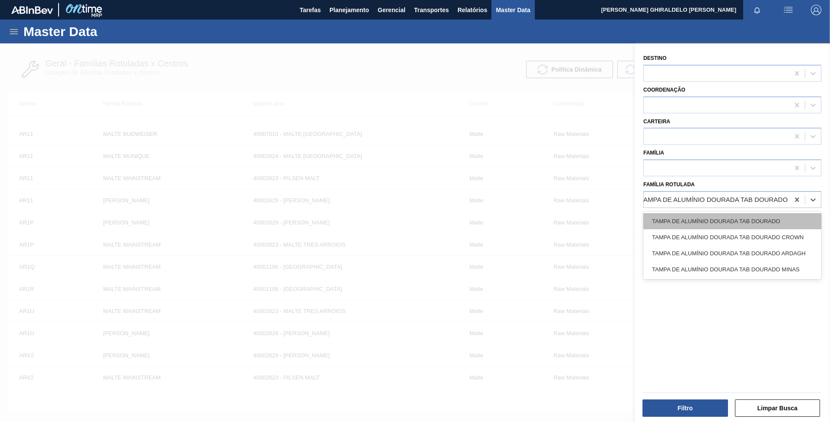
click at [736, 222] on div "TAMPA DE ALUMÍNIO DOURADA TAB DOURADO" at bounding box center [732, 221] width 178 height 16
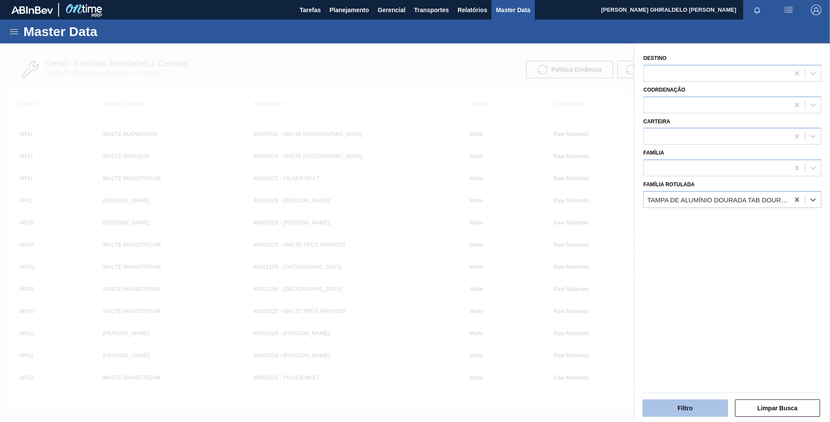
click at [673, 404] on button "Filtro" at bounding box center [686, 407] width 86 height 17
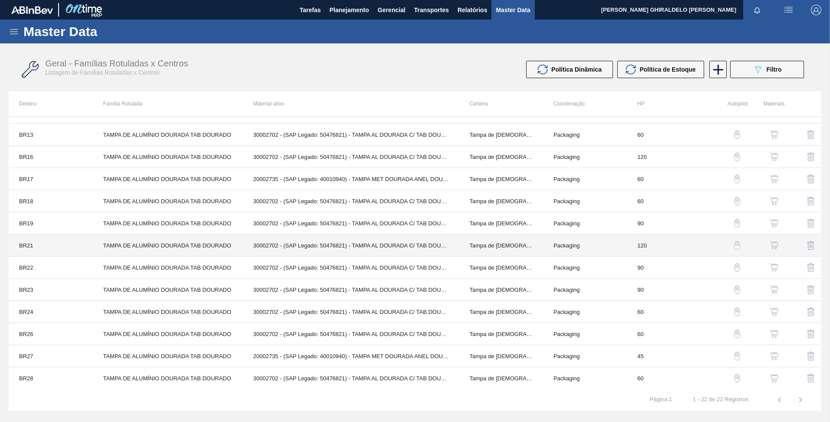
scroll to position [214, 0]
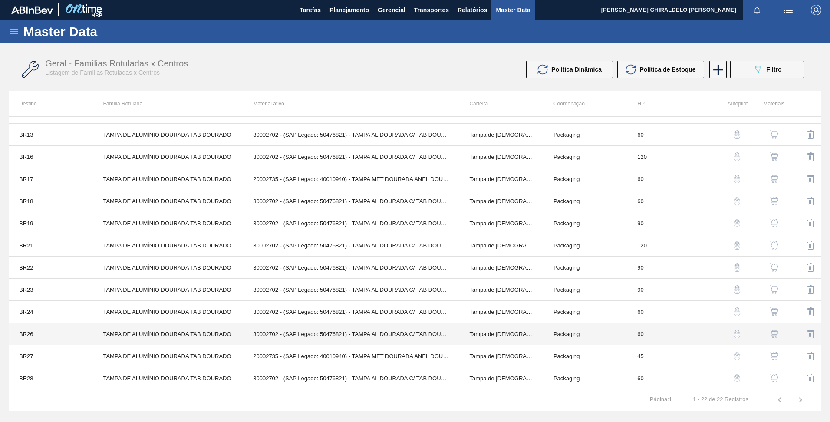
click at [169, 337] on td "TAMPA DE ALUMÍNIO DOURADA TAB DOURADO" at bounding box center [167, 334] width 150 height 22
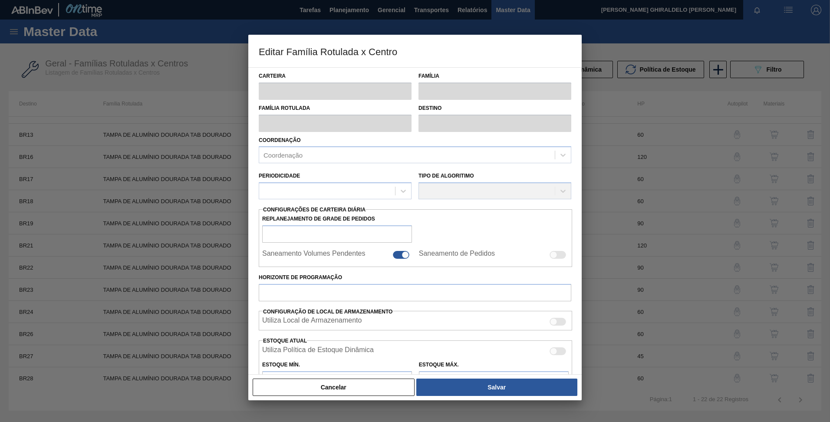
type input "Tampa de Lata"
type input "Tampa de Alumínio"
type input "TAMPA DE ALUMÍNIO DOURADA TAB DOURADO"
type input "BR26 - Uberlândia"
type input "60"
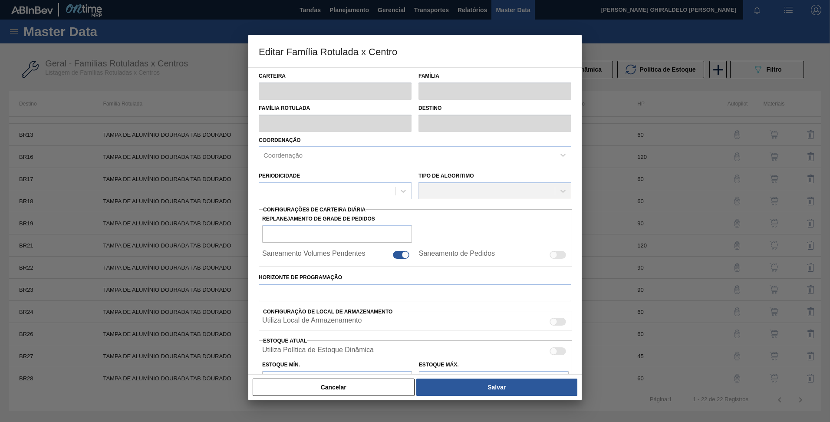
type input "3.463,916"
type input "10.391,749"
type input "67"
type input "8.082,702"
checkbox input "true"
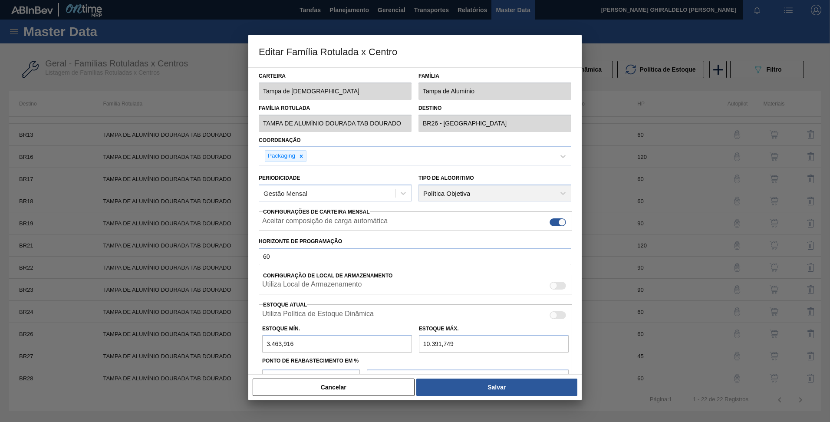
scroll to position [92, 0]
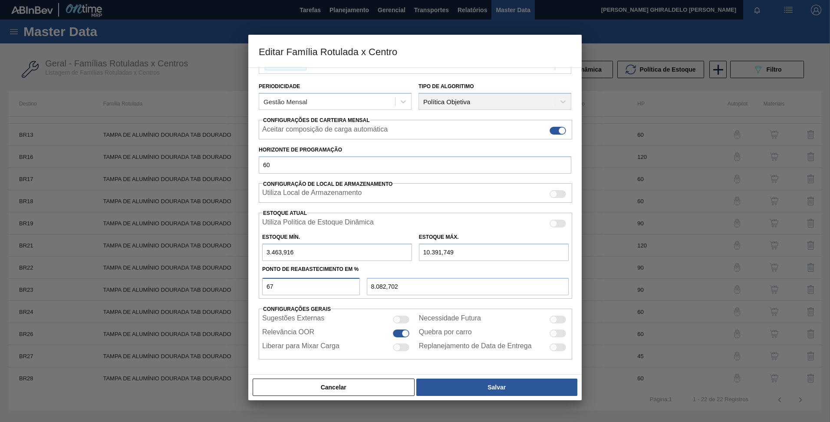
click at [292, 285] on input "67" at bounding box center [311, 286] width 98 height 17
type input "6"
type input "3.879,586"
type input "3.463,916"
type input "5"
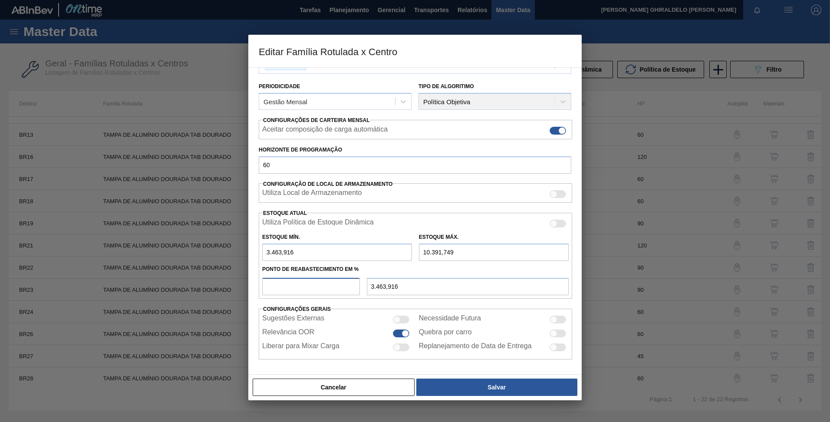
type input "3.810,308"
type input "55"
type input "7.274,224"
type input "5"
type input "3.810,308"
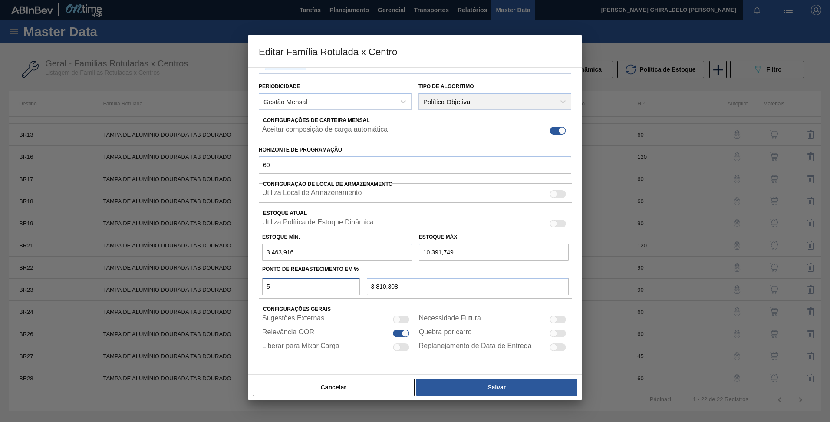
type input "3.463,916"
type input "5"
type input "3.810,308"
type input "50"
type input "6.927,833"
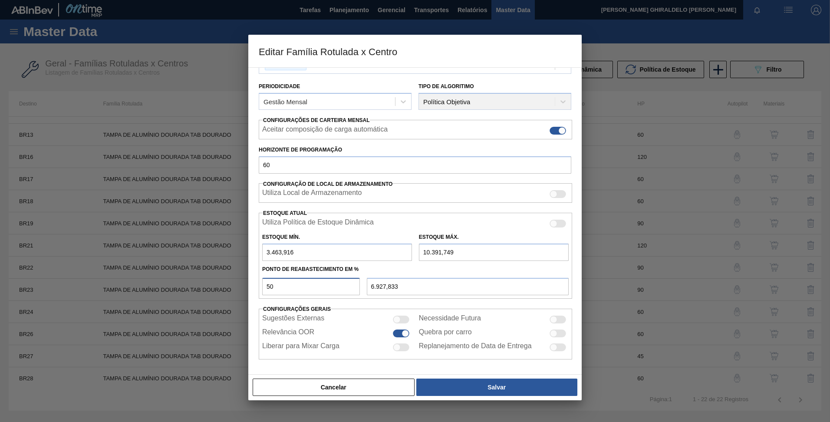
type input "50"
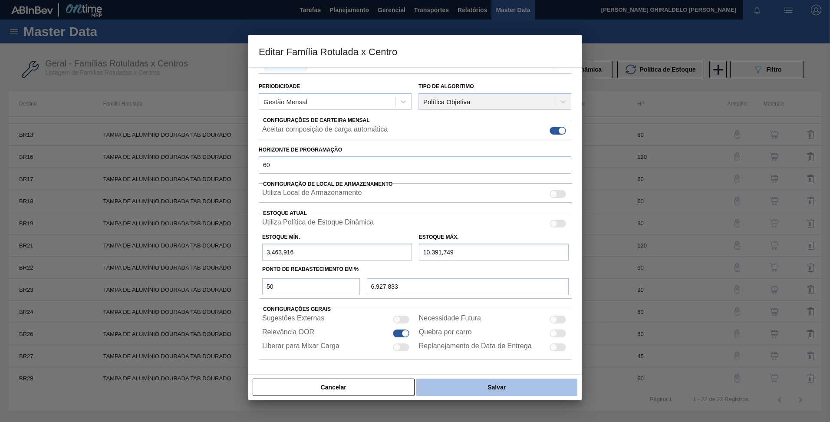
click at [465, 385] on button "Salvar" at bounding box center [496, 387] width 161 height 17
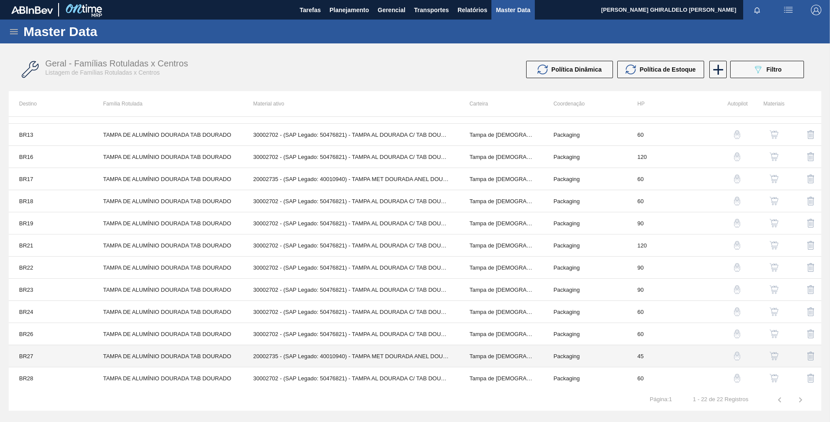
click at [342, 346] on td "20002735 - (SAP Legado: 40010940) - TAMPA MET DOURADA ANEL DOURADO" at bounding box center [351, 356] width 216 height 22
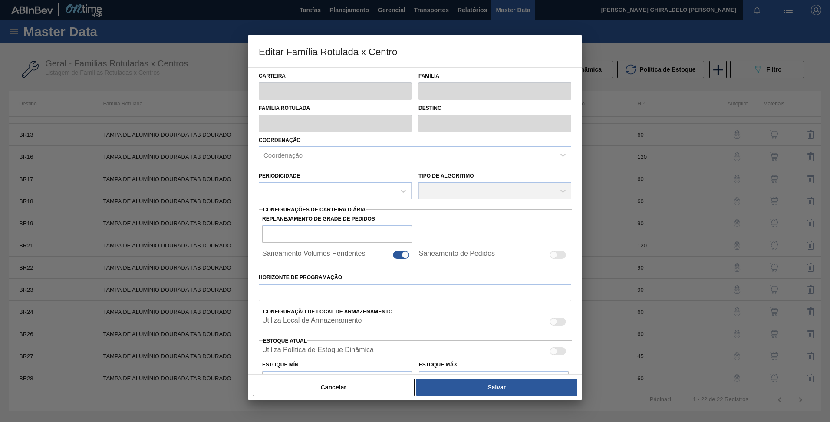
type input "Tampa de Lata"
type input "Tampa de Alumínio"
type input "TAMPA DE ALUMÍNIO DOURADA TAB DOURADO"
type input "BR27 - Nova Minas"
type input "45"
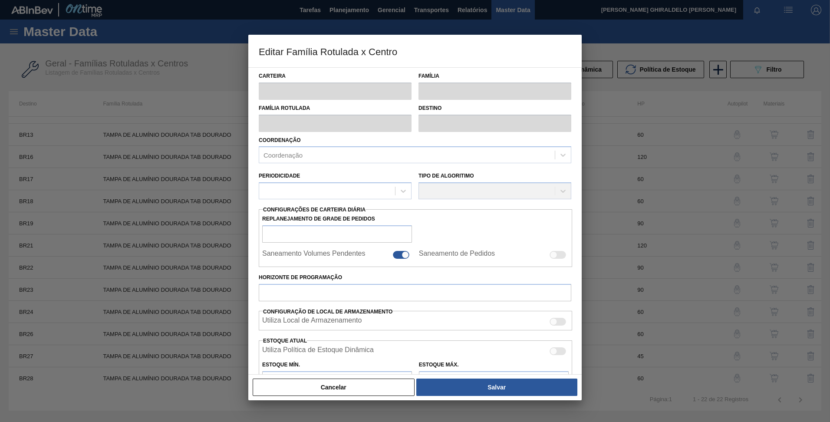
type input "1.520"
type input "4.559"
type input "60"
type input "3.343,400"
checkbox input "true"
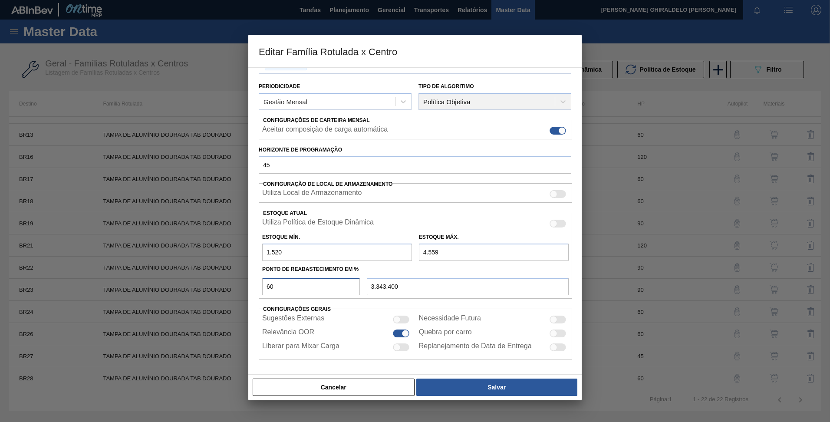
click at [303, 287] on input "60" at bounding box center [311, 286] width 98 height 17
type input "6"
type input "1.702,340"
type input "1.520,000"
type input "6"
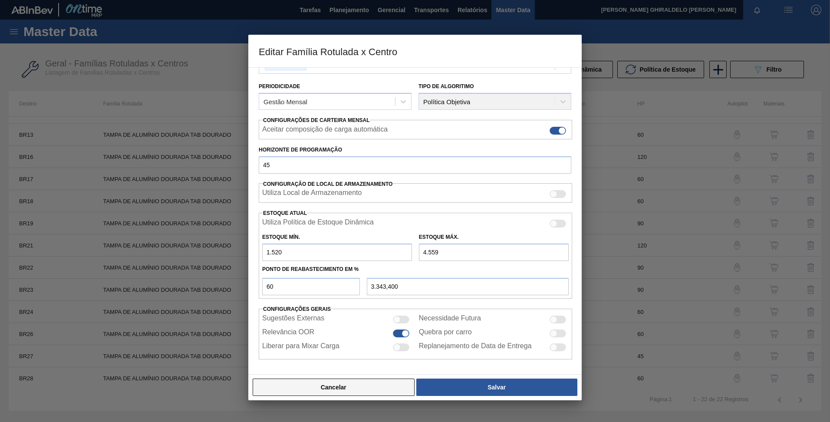
click at [358, 388] on button "Cancelar" at bounding box center [334, 387] width 162 height 17
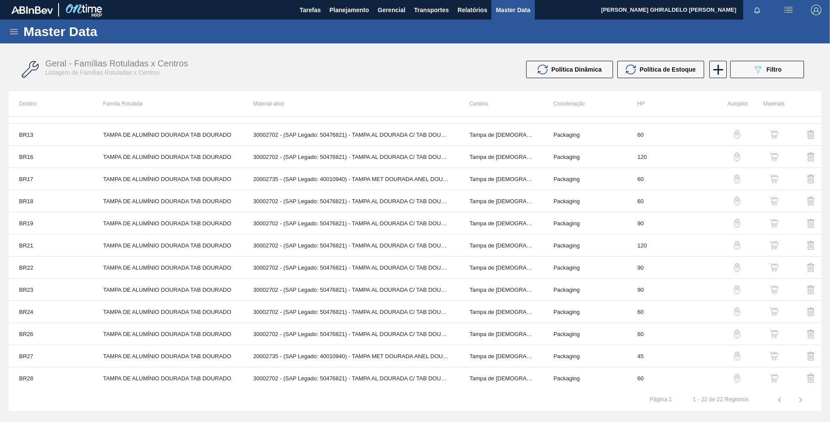
click at [454, 69] on div "Política Dinâmica Política de Estoque 089F7B8B-B2A5-4AFE-B5C0-19BA573D28AC Filt…" at bounding box center [616, 69] width 385 height 17
